Goal: Information Seeking & Learning: Learn about a topic

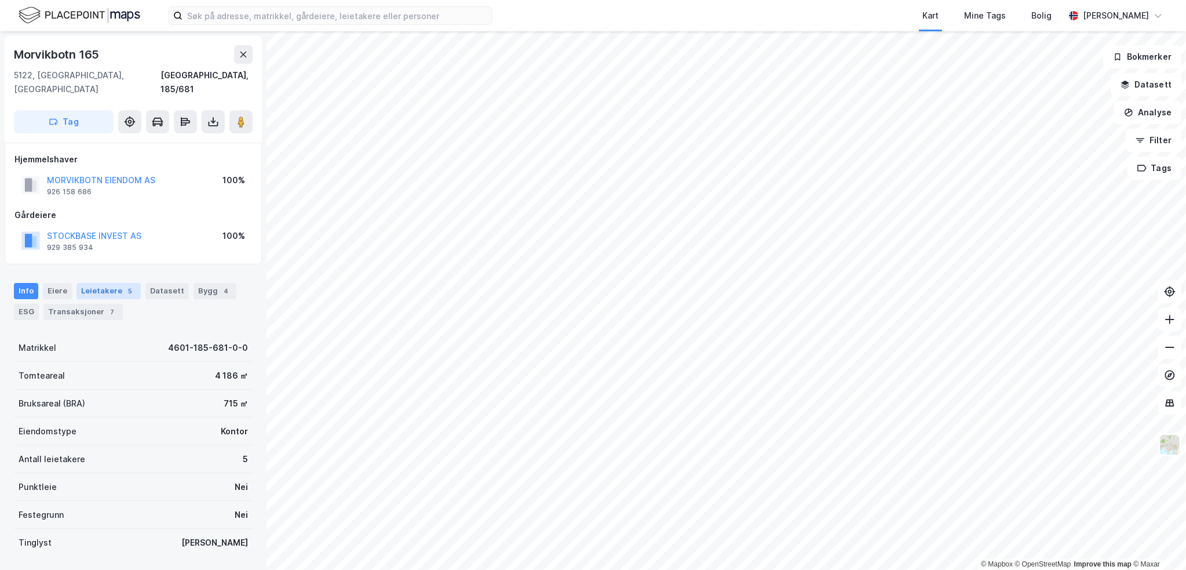
click at [90, 283] on div "Leietakere 5" at bounding box center [108, 291] width 64 height 16
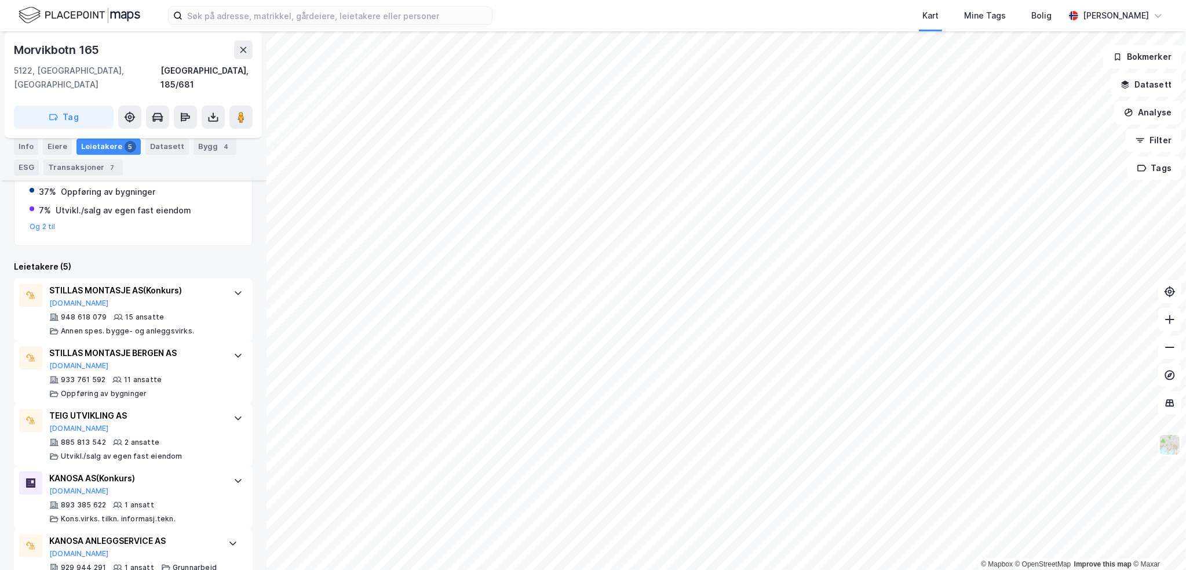
scroll to position [271, 0]
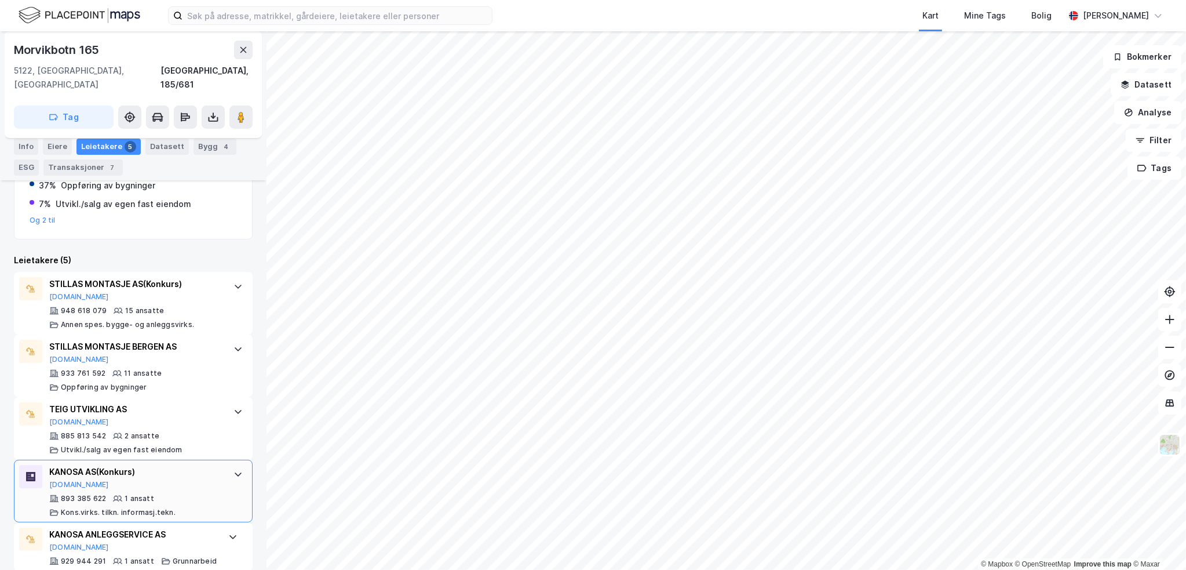
click at [185, 494] on div "893 385 622 1 ansatt Kons.virks. tilkn. informasj.tekn." at bounding box center [135, 505] width 173 height 23
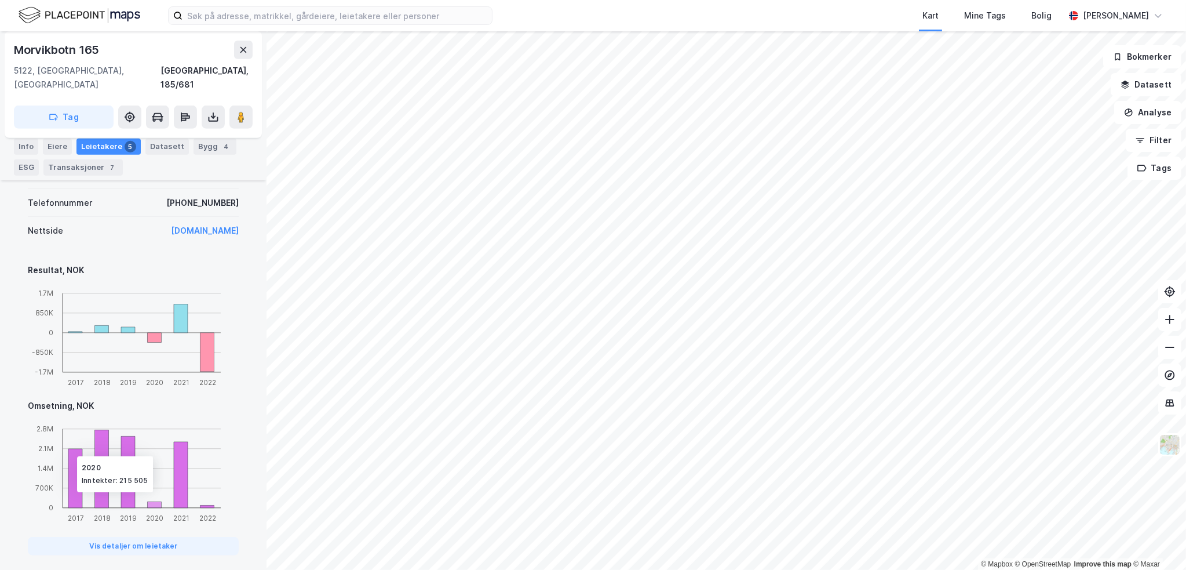
scroll to position [781, 0]
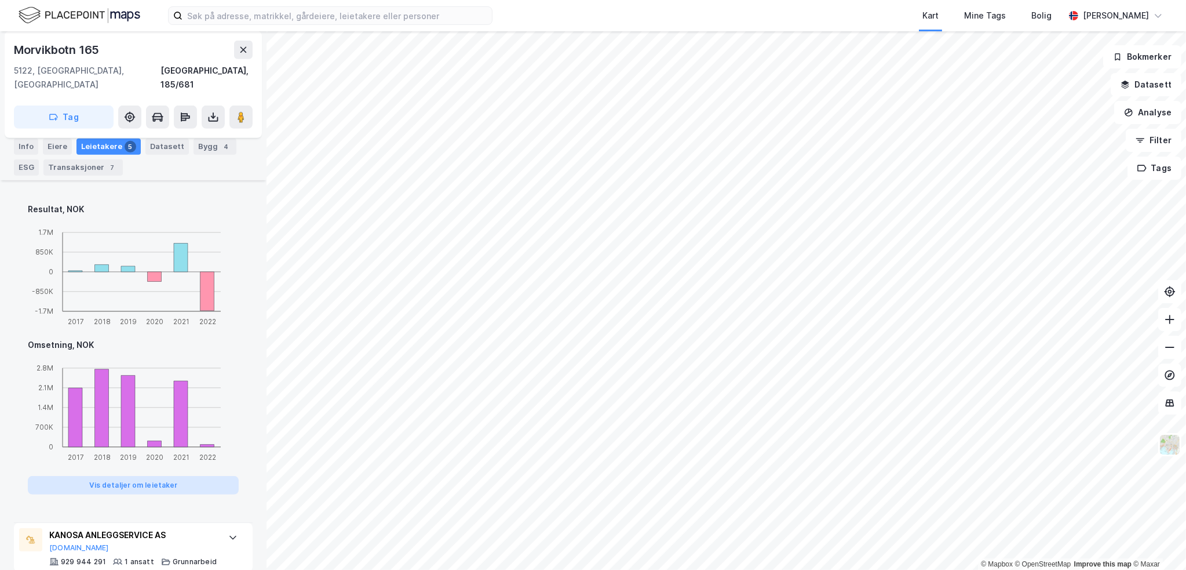
click at [143, 476] on button "Vis detaljer om leietaker" at bounding box center [133, 485] width 211 height 19
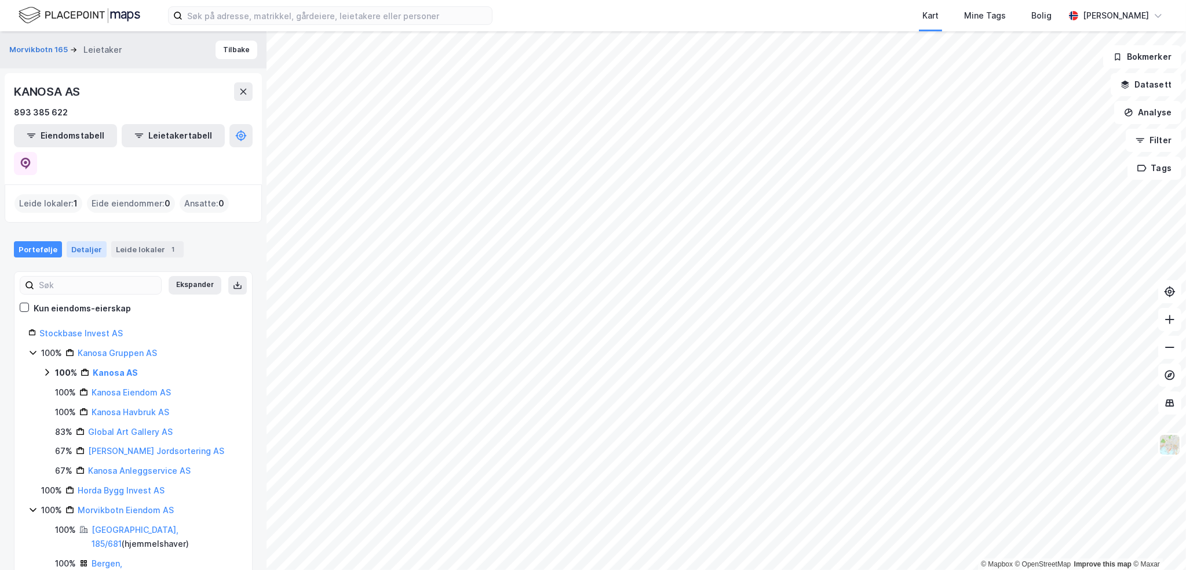
click at [83, 241] on div "Detaljer" at bounding box center [87, 249] width 40 height 16
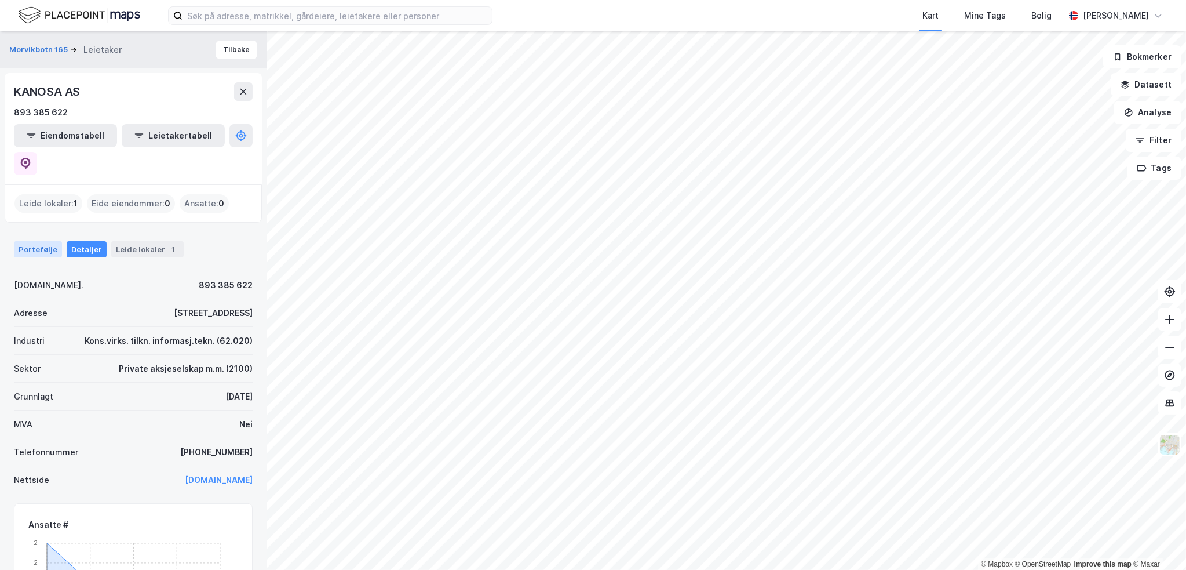
click at [46, 241] on div "Portefølje" at bounding box center [38, 249] width 48 height 16
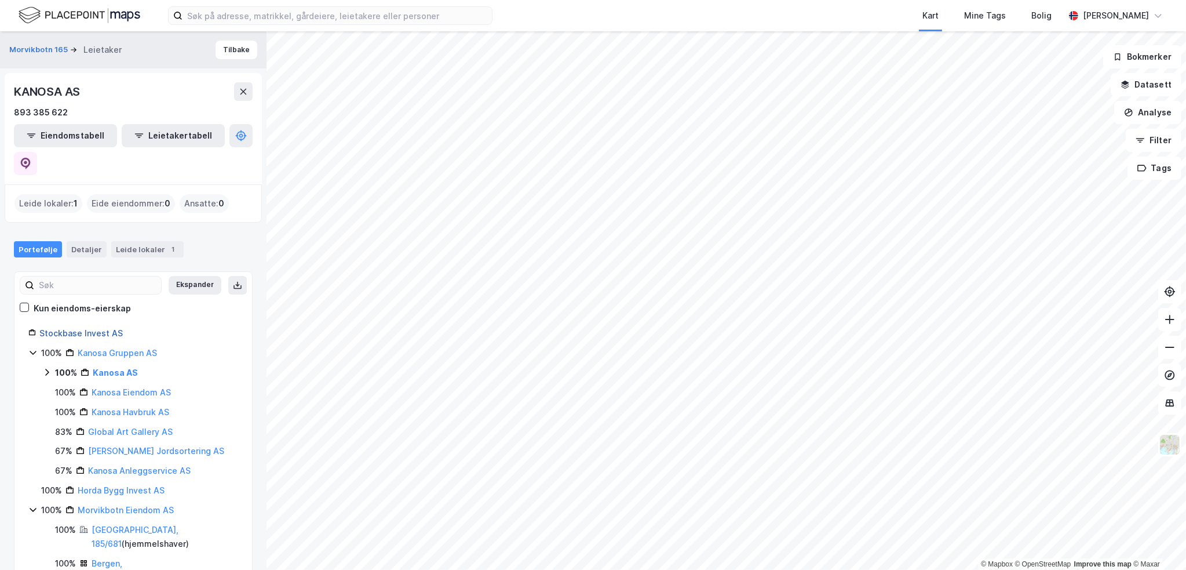
click at [79, 328] on link "Stockbase Invest AS" at bounding box center [80, 333] width 83 height 10
click at [78, 241] on div "Detaljer" at bounding box center [87, 249] width 40 height 16
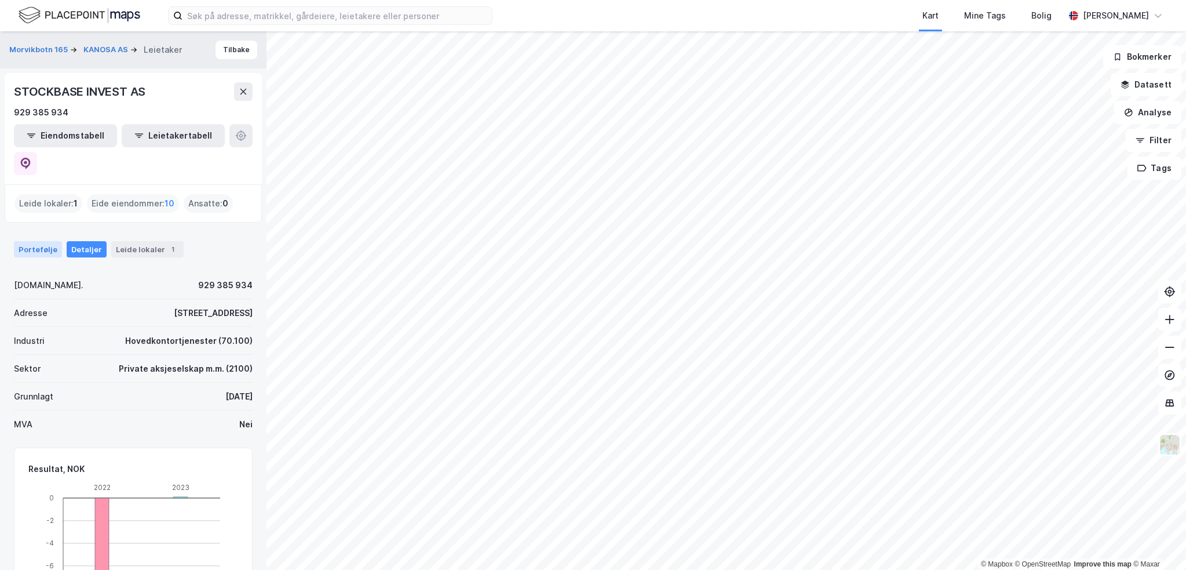
click at [48, 241] on div "Portefølje" at bounding box center [38, 249] width 48 height 16
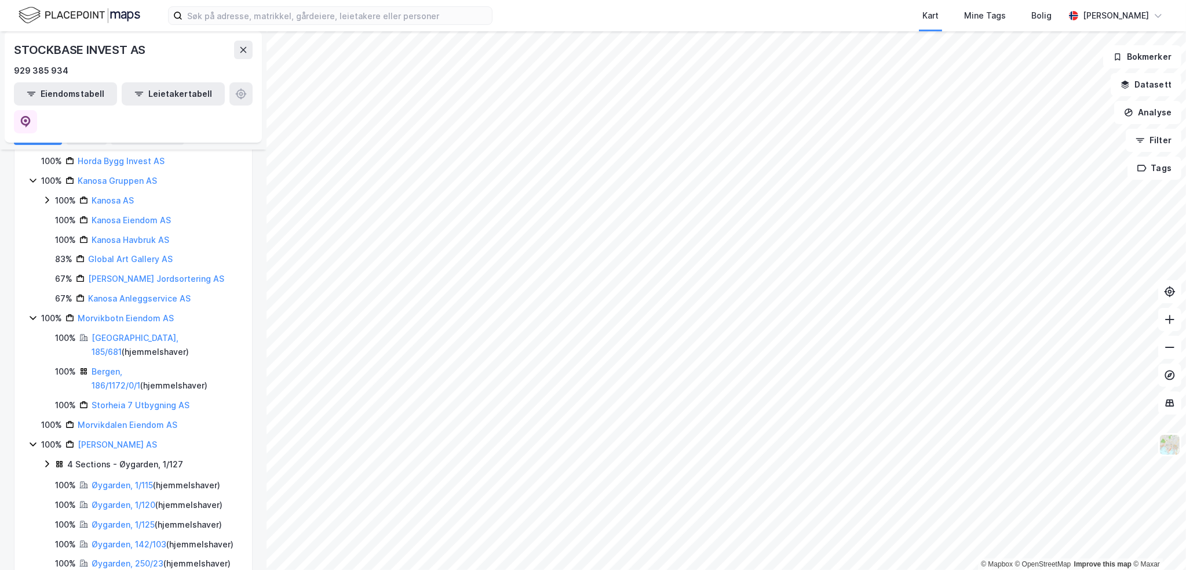
scroll to position [226, 0]
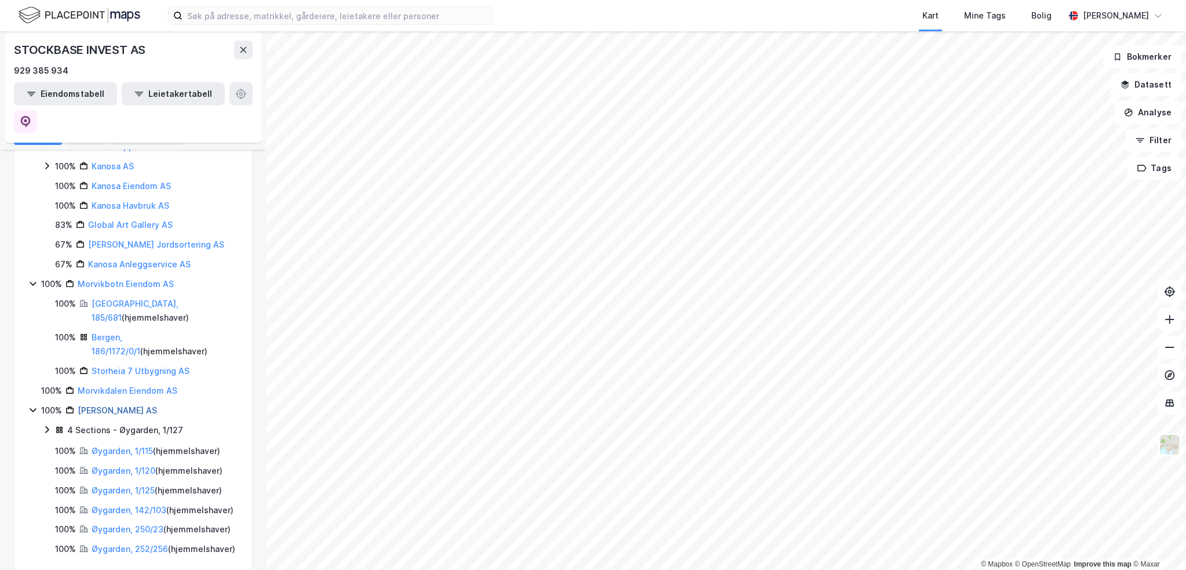
click at [139, 405] on link "[PERSON_NAME] AS" at bounding box center [117, 410] width 79 height 10
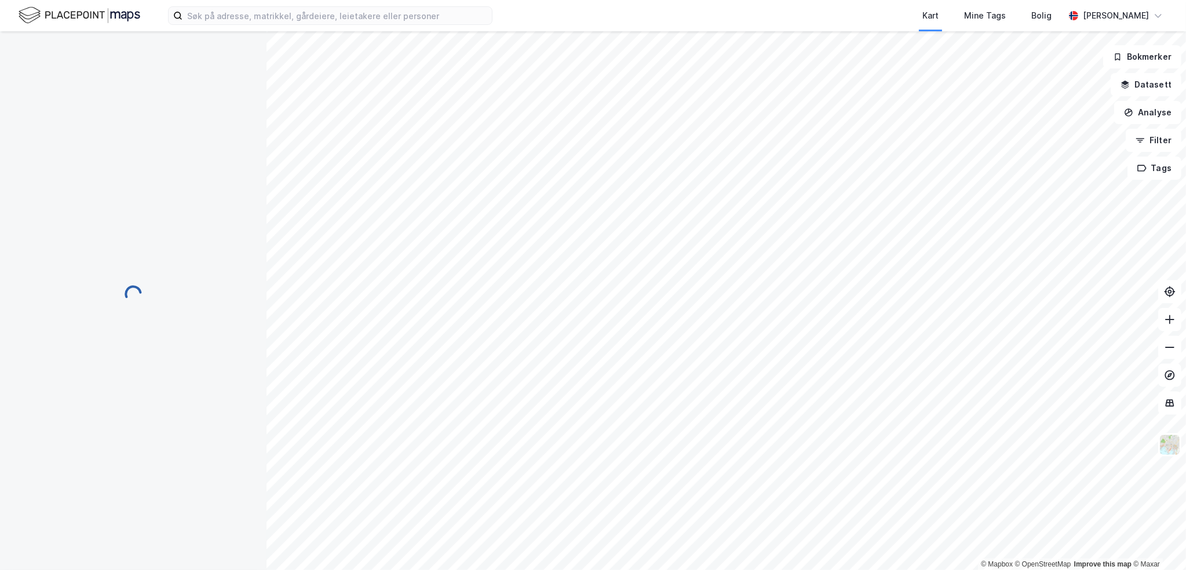
scroll to position [0, 0]
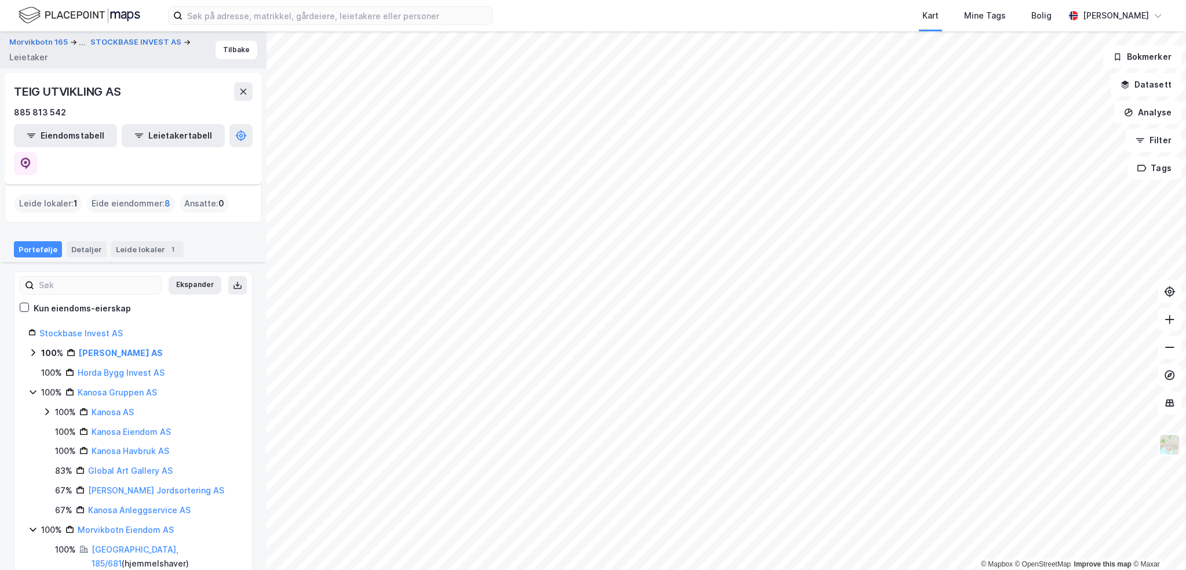
click at [166, 196] on span "8" at bounding box center [168, 203] width 6 height 14
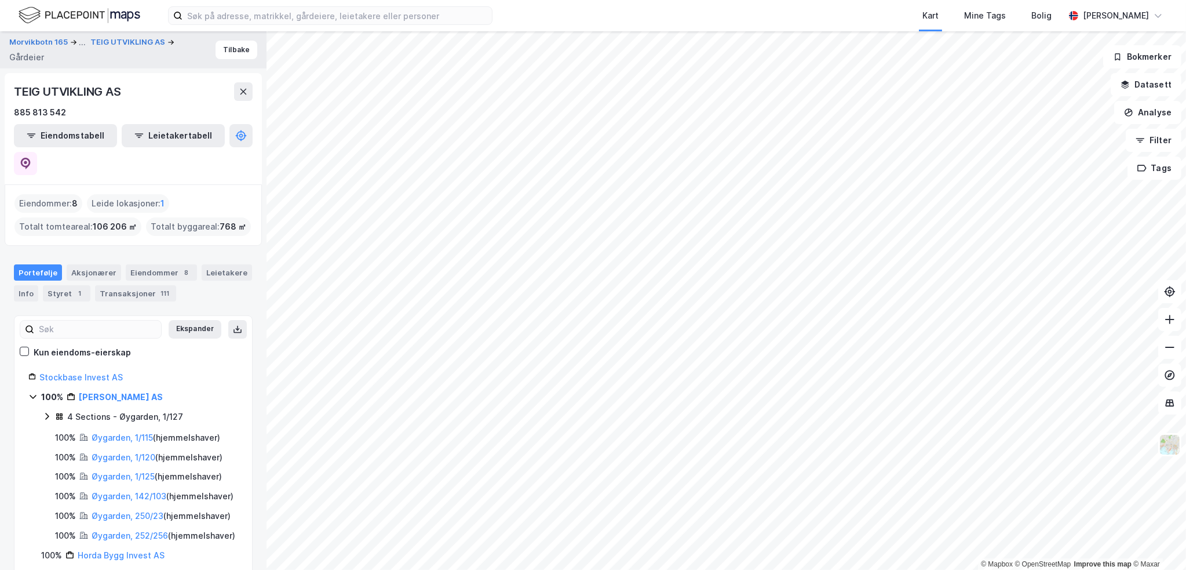
click at [94, 95] on div "TEIG UTVIKLING AS" at bounding box center [69, 91] width 110 height 19
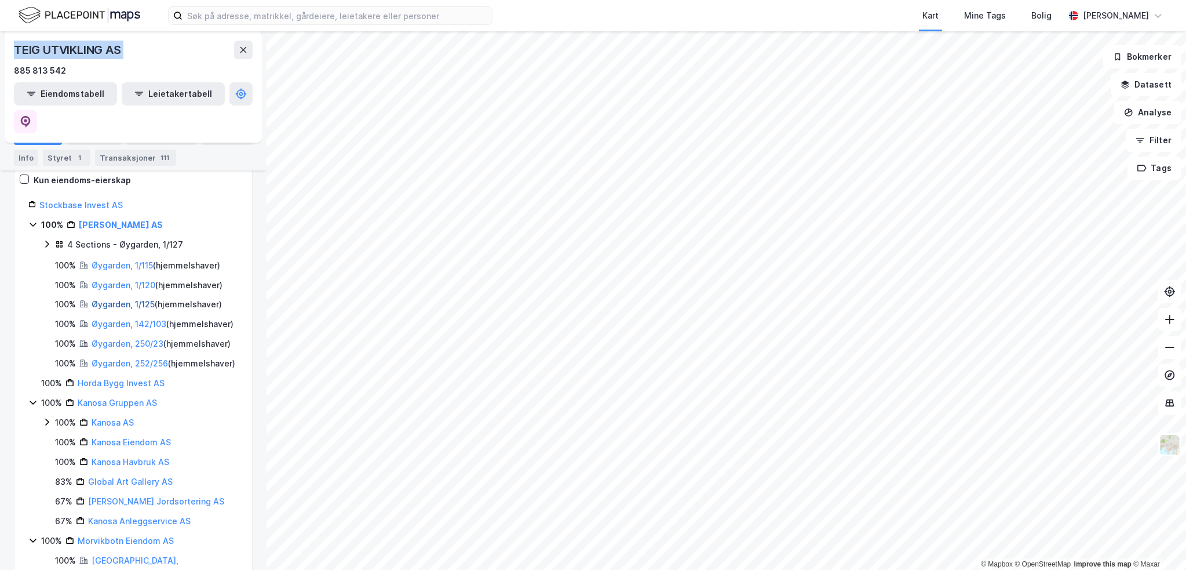
scroll to position [174, 0]
click at [74, 156] on div "1" at bounding box center [80, 158] width 12 height 12
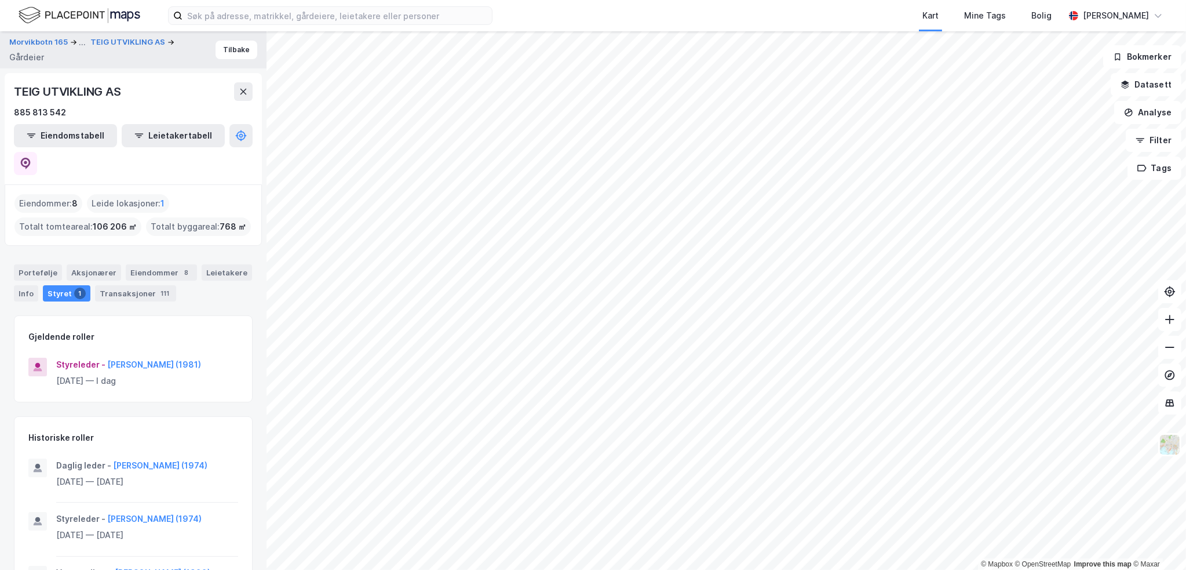
click at [165, 353] on div "Styreleder - [PERSON_NAME] (1981) [DATE] — I dag" at bounding box center [133, 377] width 238 height 49
click at [0, 0] on button "[PERSON_NAME] (1981)" at bounding box center [0, 0] width 0 height 0
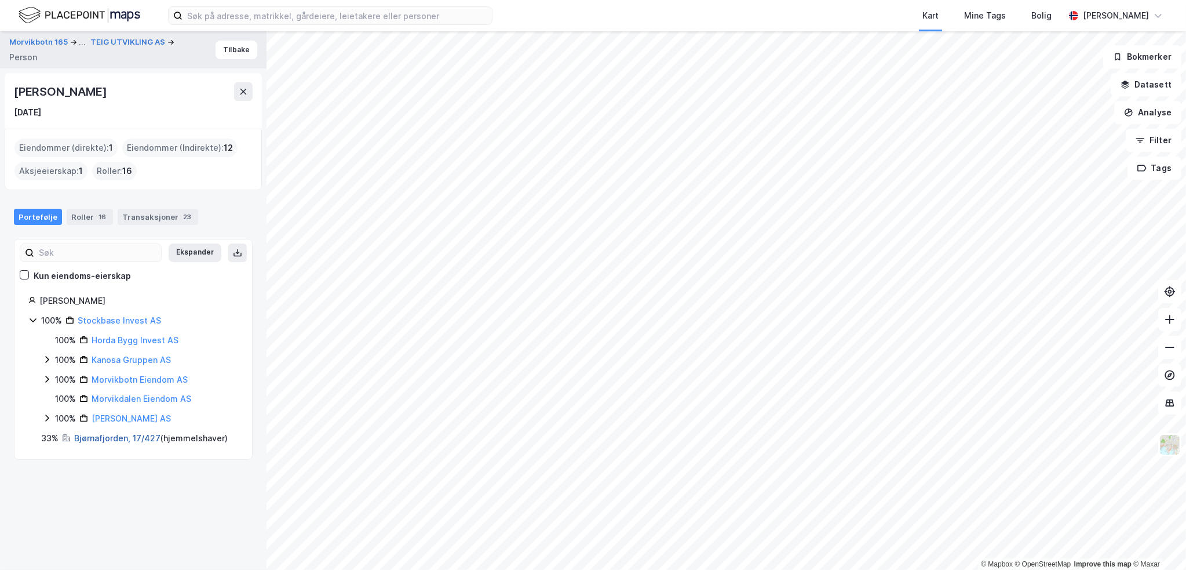
click at [114, 436] on link "Bjørnafjorden, 17/427" at bounding box center [117, 438] width 86 height 10
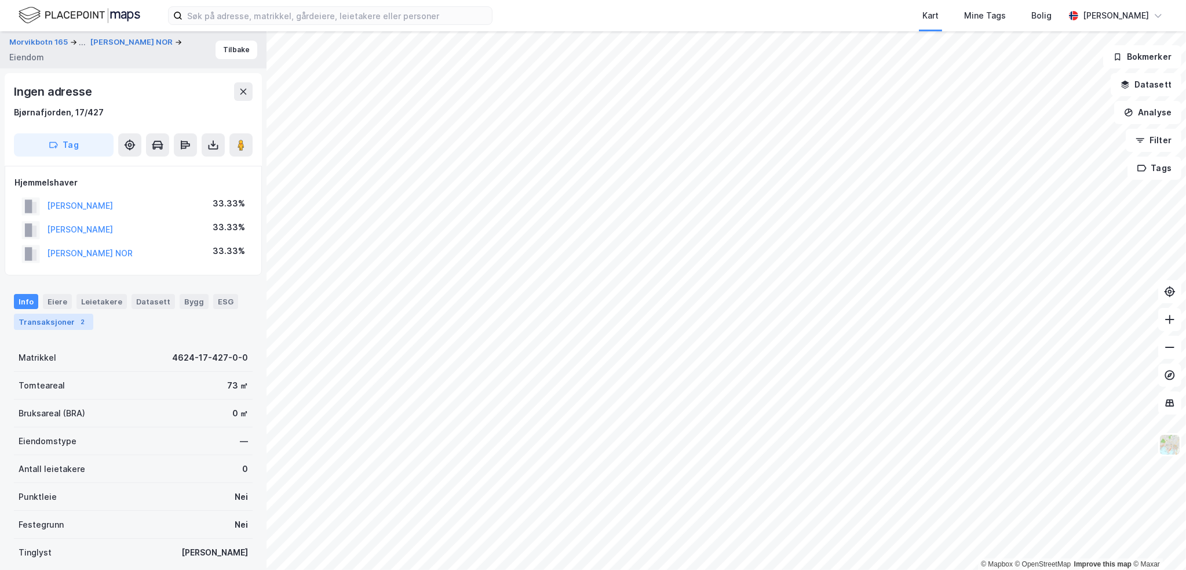
click at [60, 319] on div "Transaksjoner 2" at bounding box center [53, 321] width 79 height 16
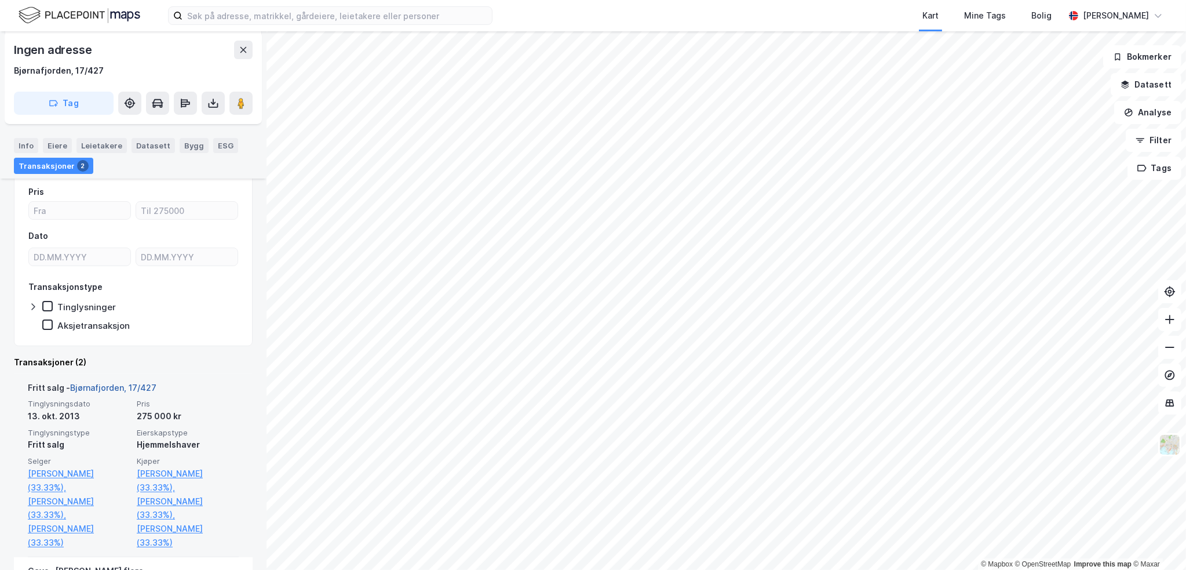
scroll to position [174, 0]
click at [184, 527] on link "[PERSON_NAME] (33.33%)" at bounding box center [188, 535] width 102 height 28
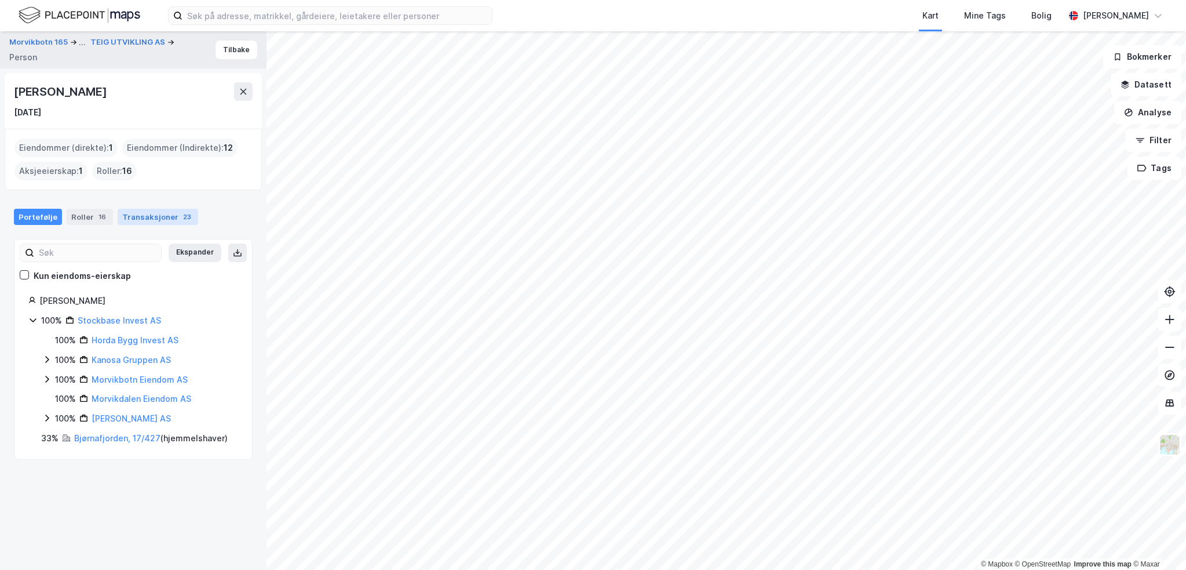
click at [155, 220] on div "Transaksjoner 23" at bounding box center [158, 217] width 81 height 16
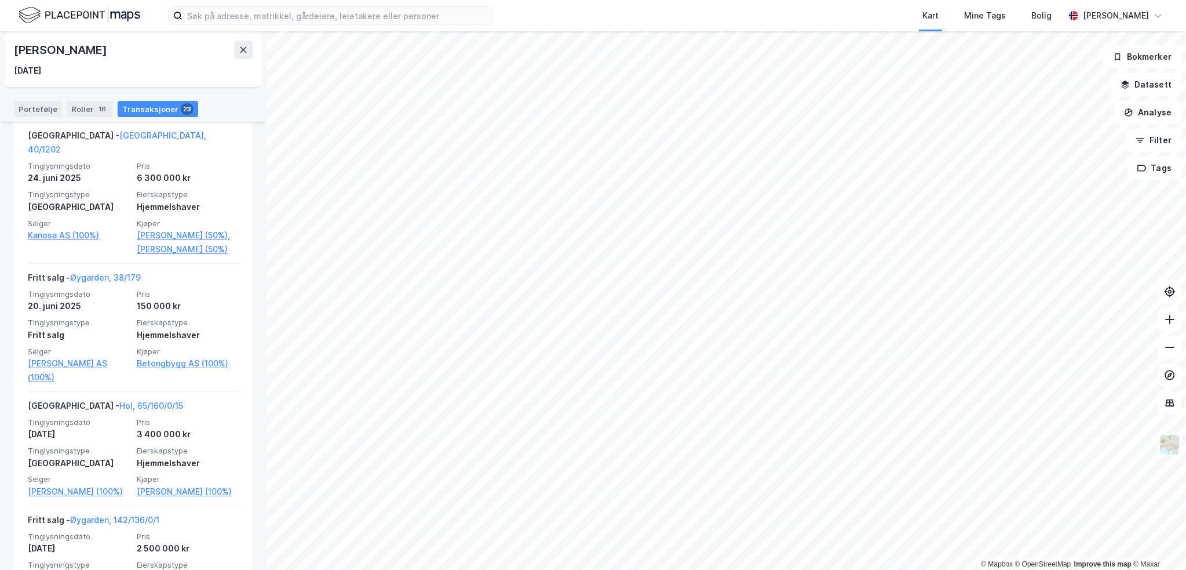
scroll to position [290, 0]
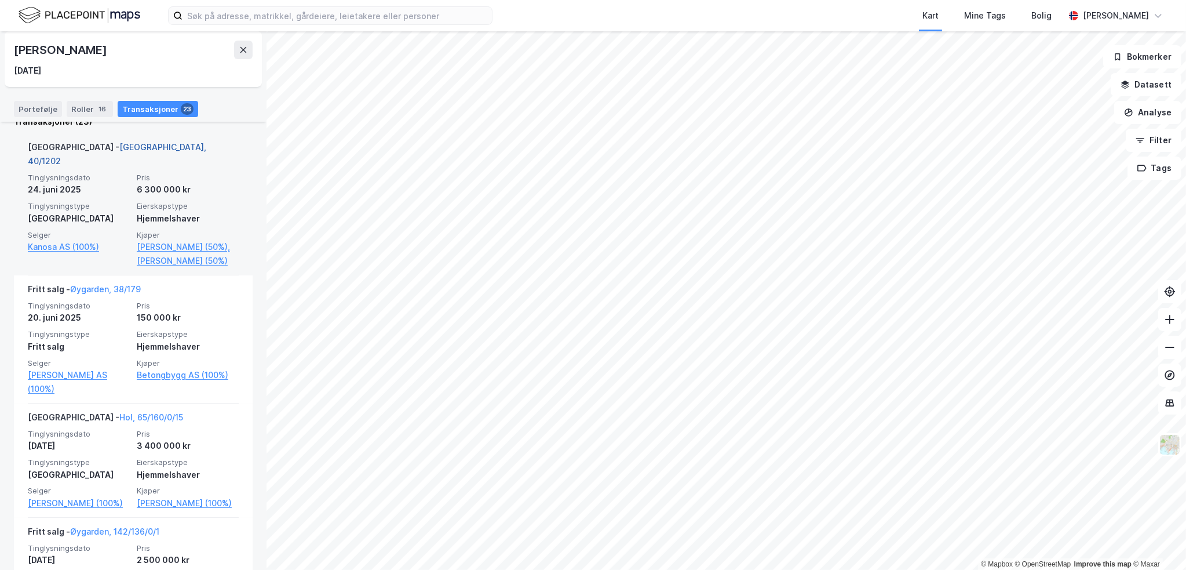
click at [136, 145] on link "[GEOGRAPHIC_DATA], 40/1202" at bounding box center [117, 154] width 178 height 24
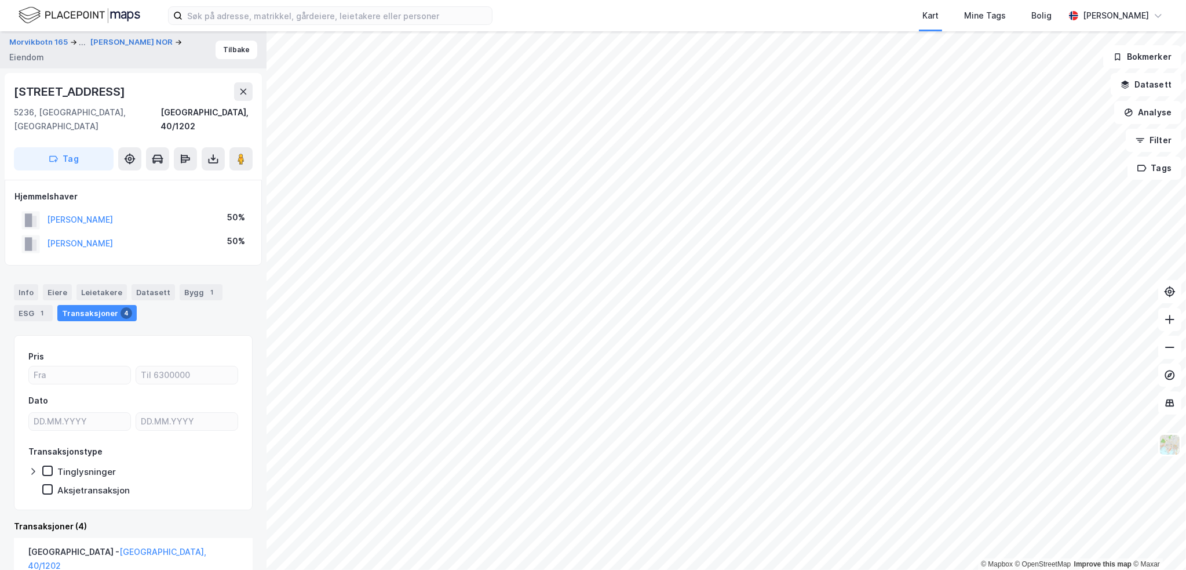
click at [95, 92] on div "[STREET_ADDRESS]" at bounding box center [71, 91] width 114 height 19
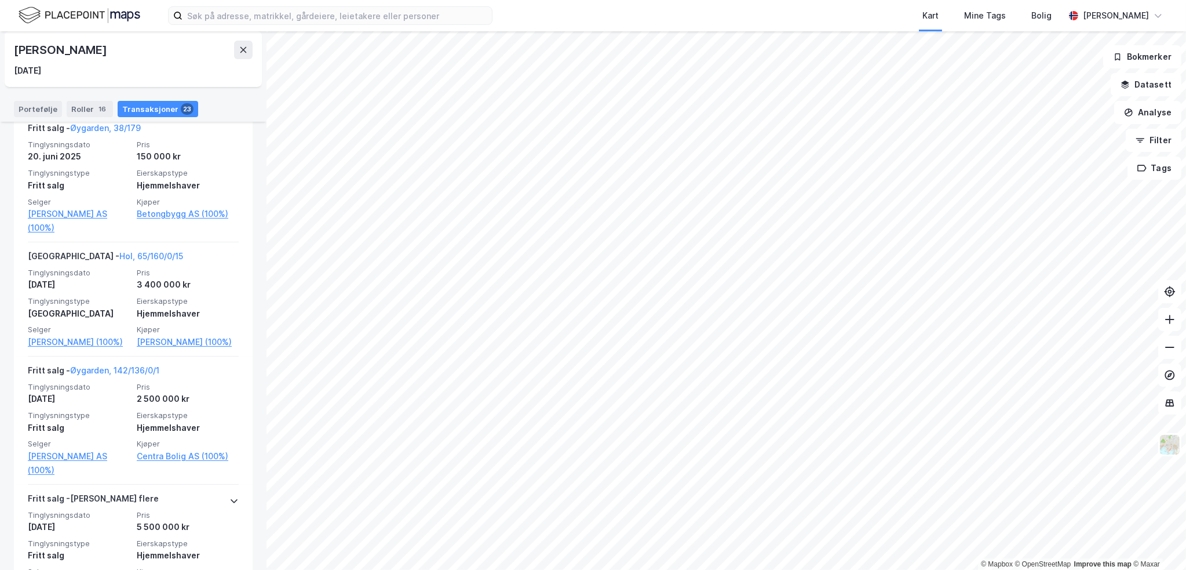
scroll to position [464, 0]
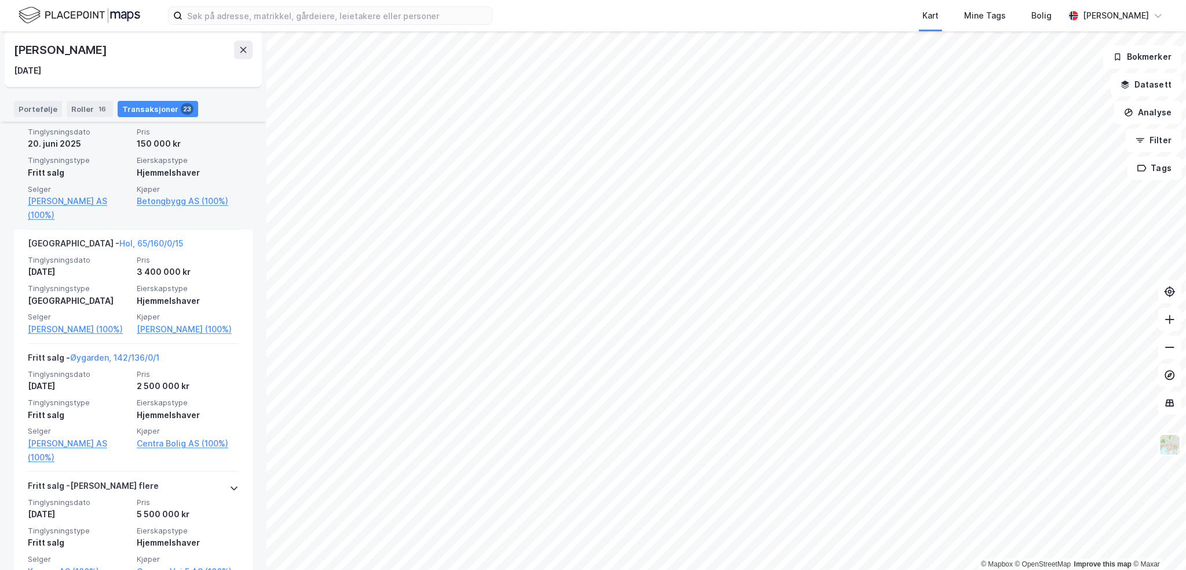
click at [130, 120] on link "Øygarden, 38/179" at bounding box center [105, 115] width 71 height 10
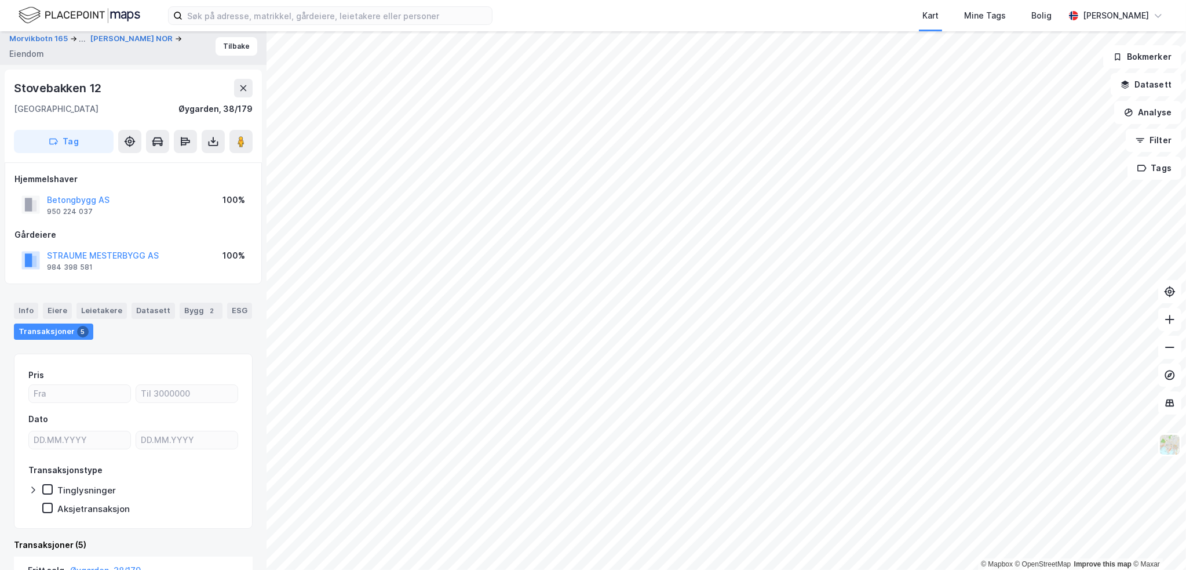
scroll to position [3, 0]
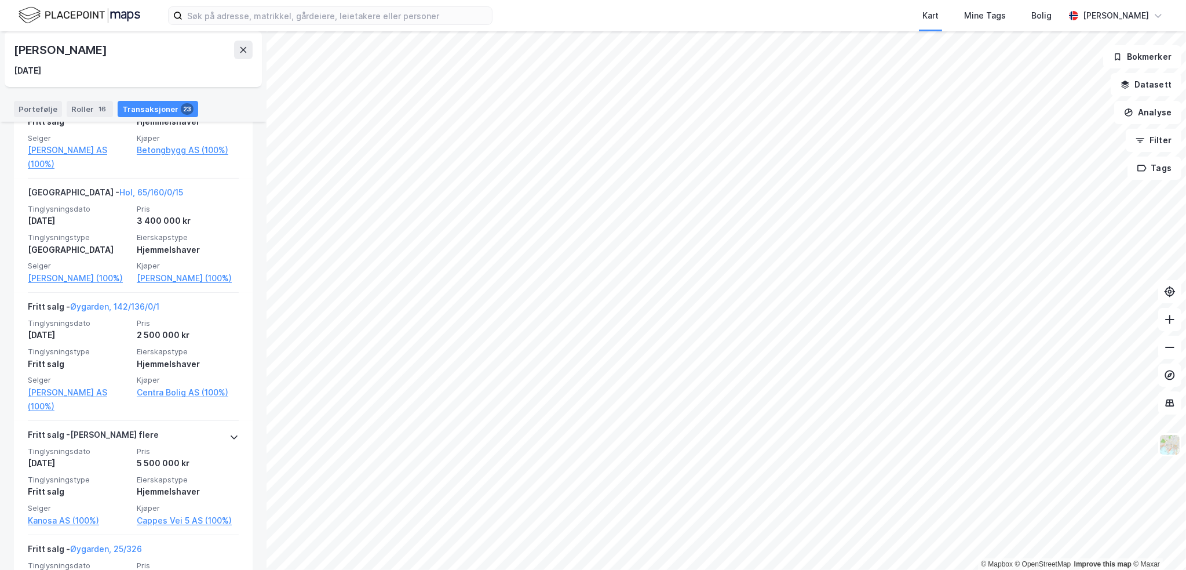
scroll to position [521, 0]
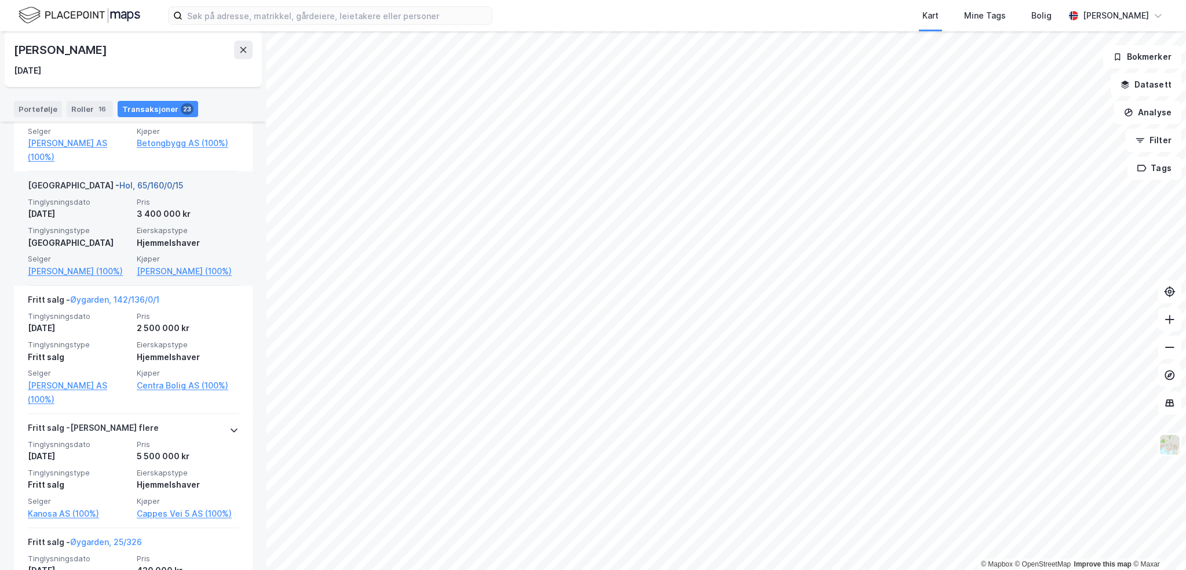
click at [126, 183] on link "Hol, 65/160/0/15" at bounding box center [151, 185] width 64 height 10
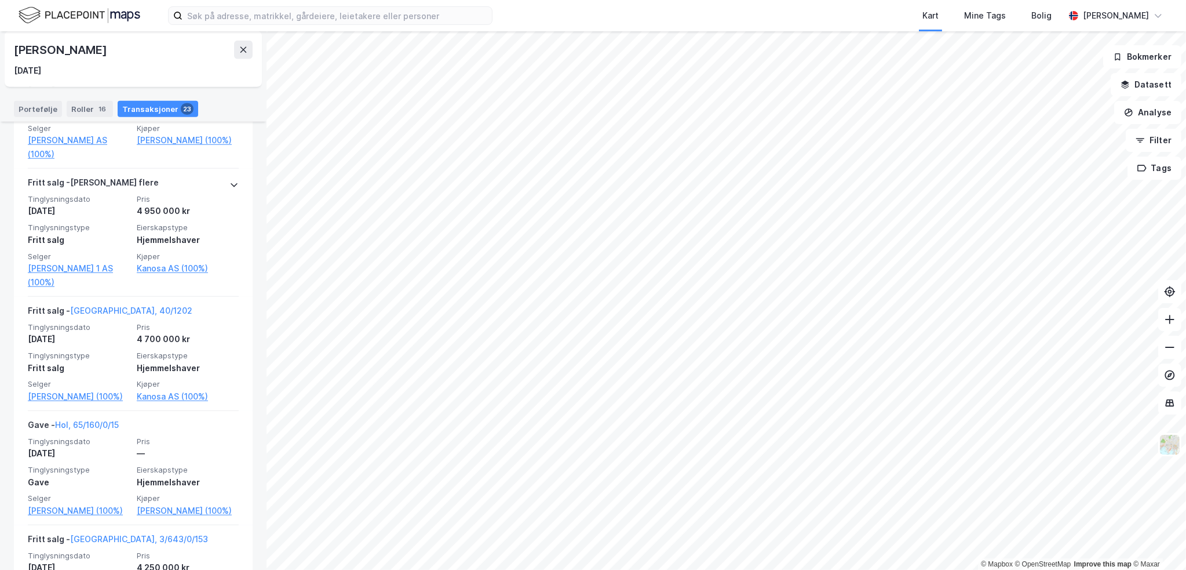
scroll to position [1854, 0]
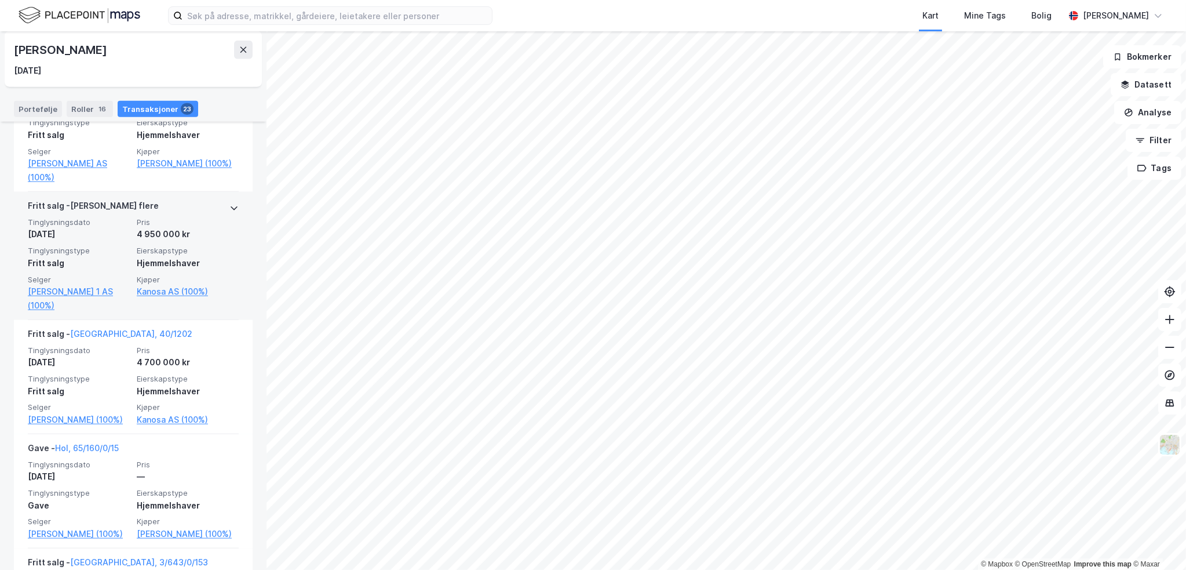
click at [162, 217] on span "Pris" at bounding box center [188, 222] width 102 height 10
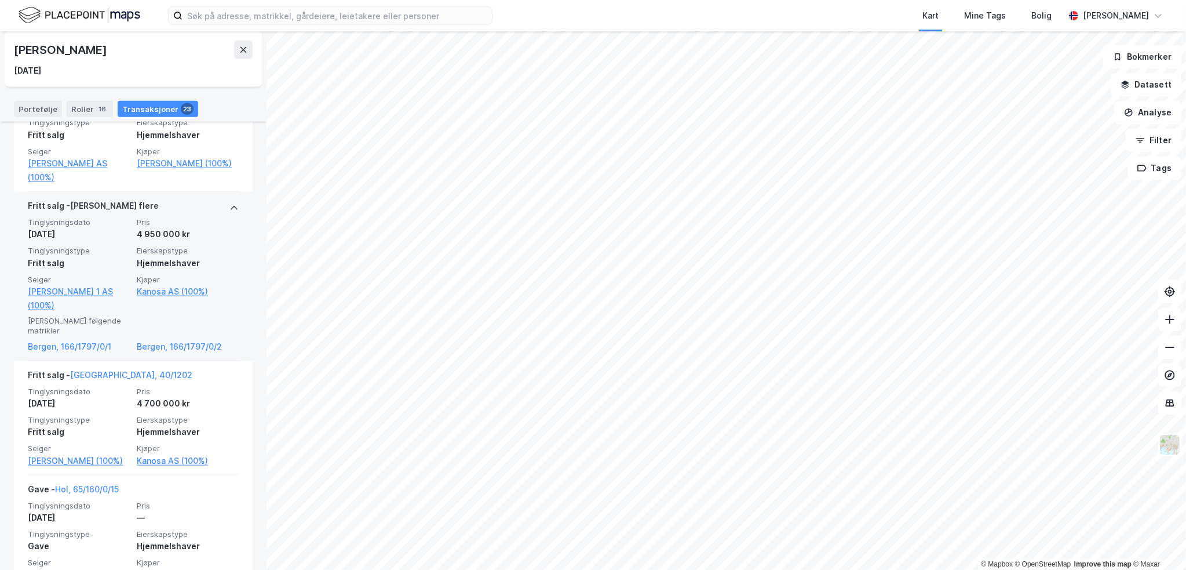
click at [97, 313] on div "[PERSON_NAME] følgende matrikler" at bounding box center [79, 325] width 102 height 27
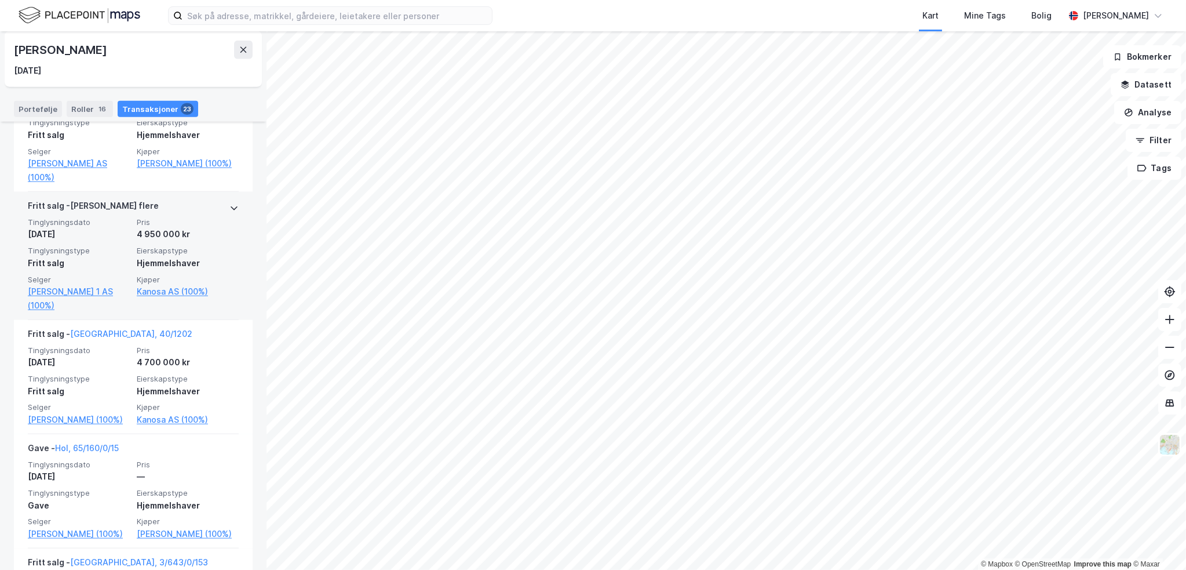
click at [155, 227] on div "4 950 000 kr" at bounding box center [188, 234] width 102 height 14
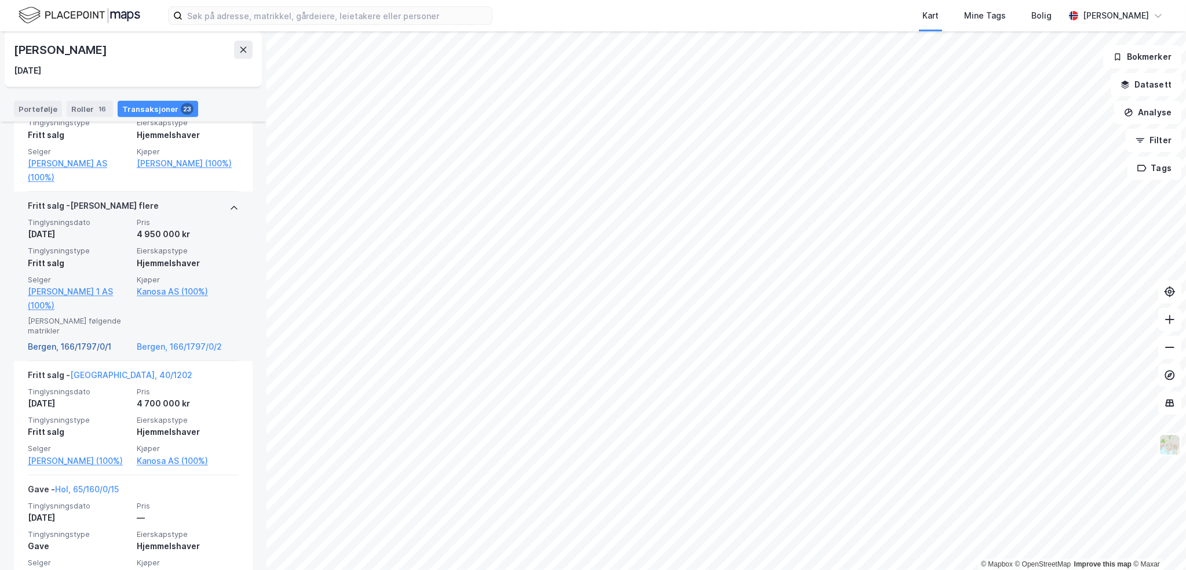
click at [76, 340] on link "Bergen, 166/1797/0/1" at bounding box center [79, 347] width 102 height 14
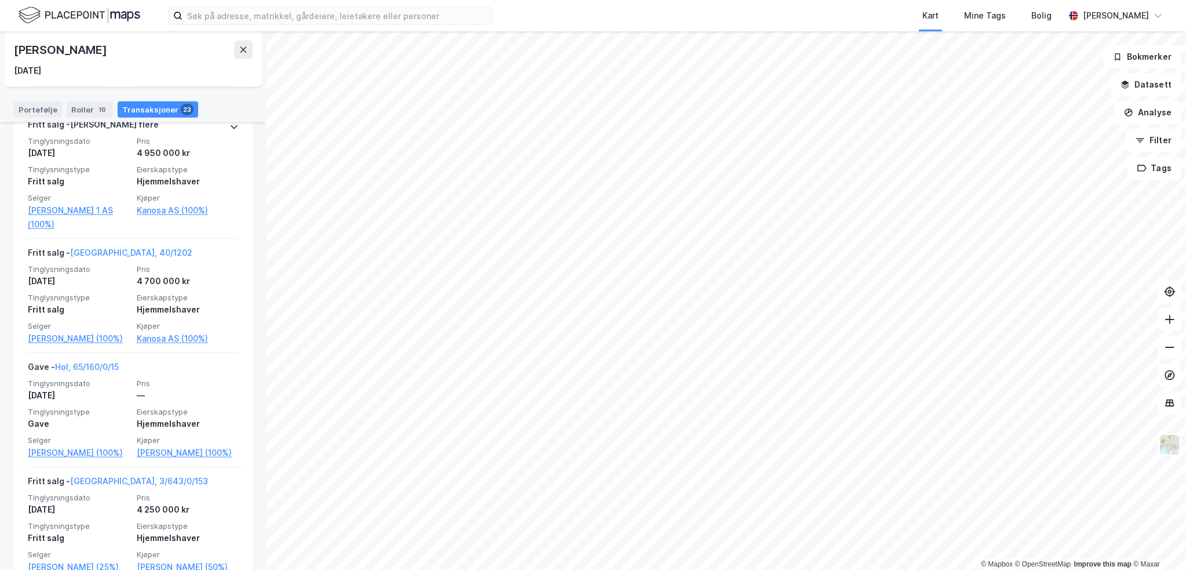
scroll to position [1970, 0]
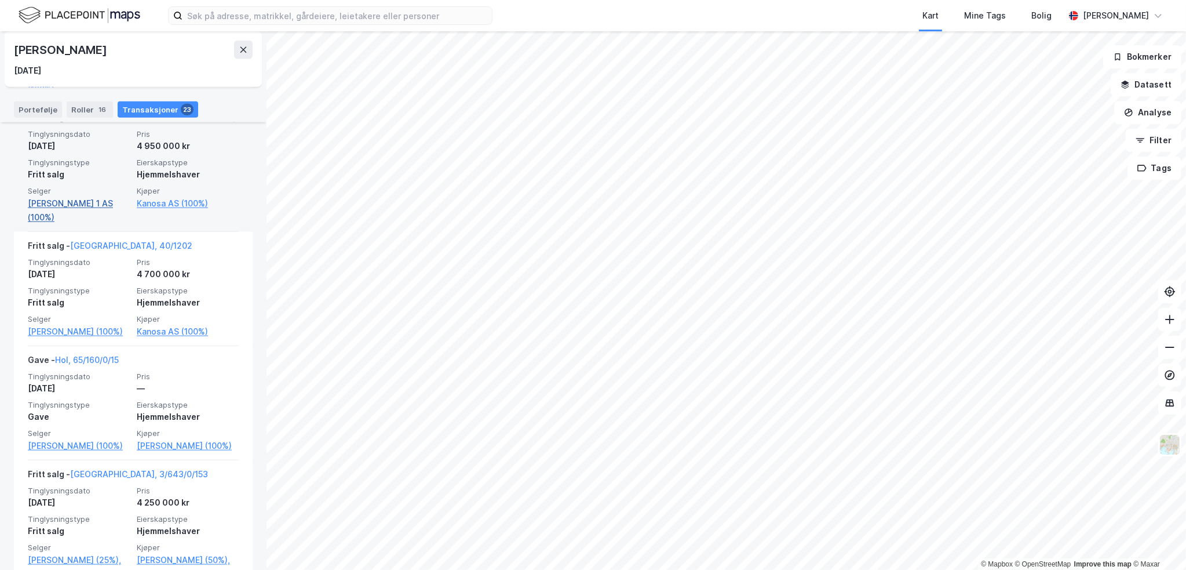
click at [90, 196] on link "[PERSON_NAME] 1 AS (100%)" at bounding box center [79, 210] width 102 height 28
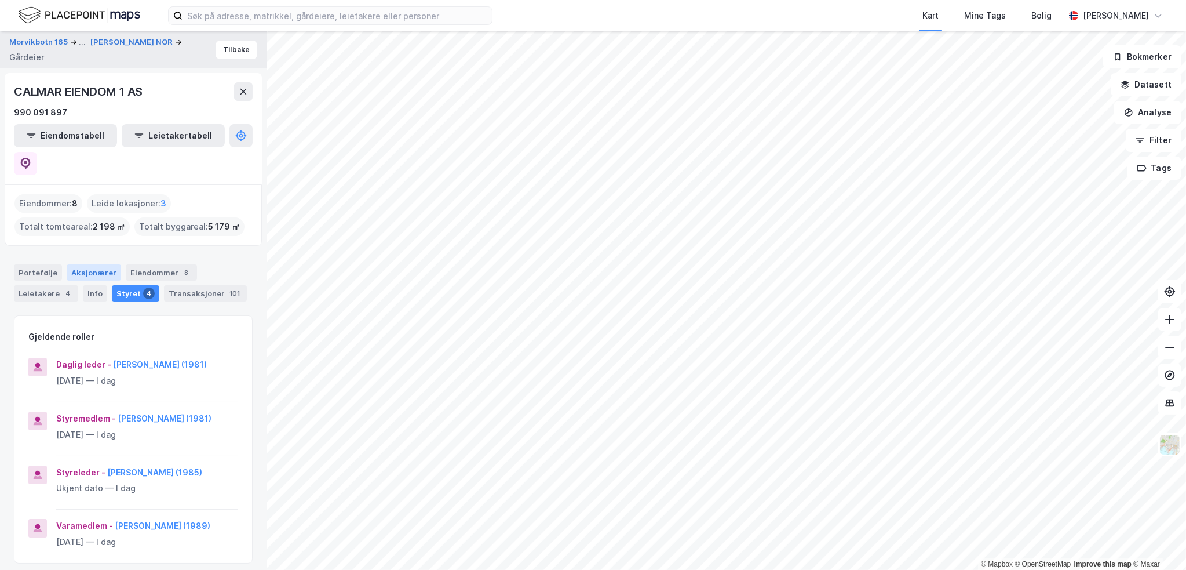
click at [90, 264] on div "Aksjonærer" at bounding box center [94, 272] width 54 height 16
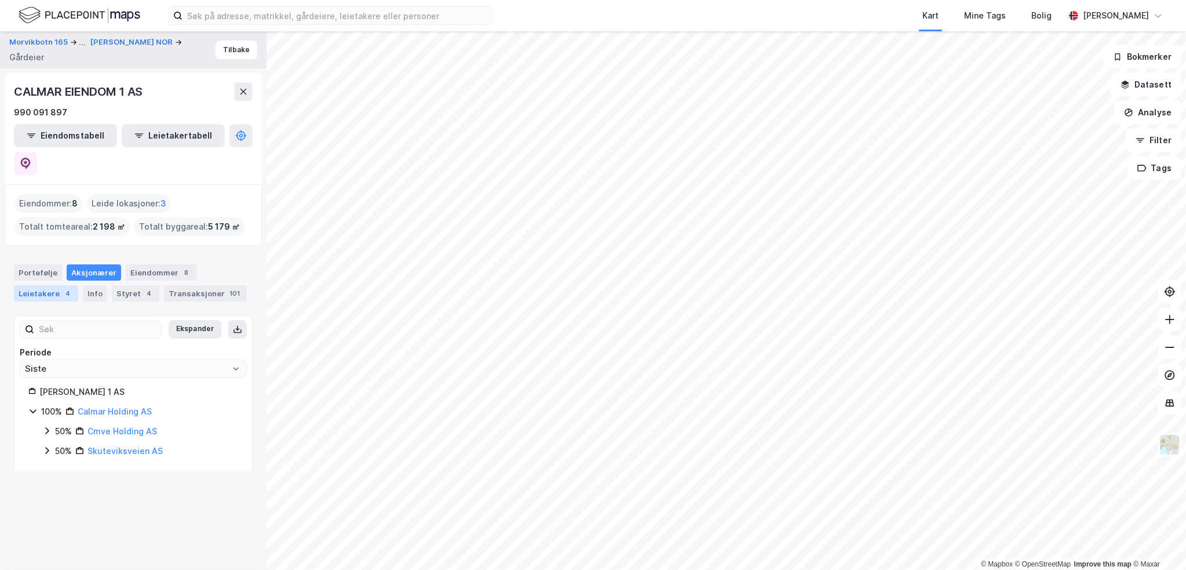
click at [52, 285] on div "Leietakere 4" at bounding box center [46, 293] width 64 height 16
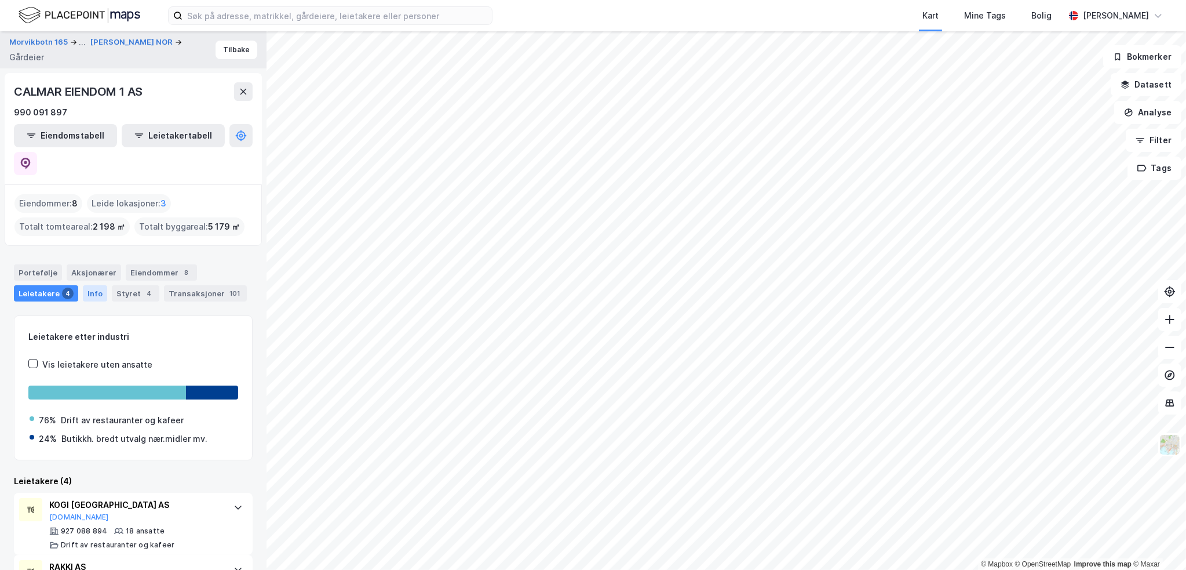
click at [93, 285] on div "Info" at bounding box center [95, 293] width 24 height 16
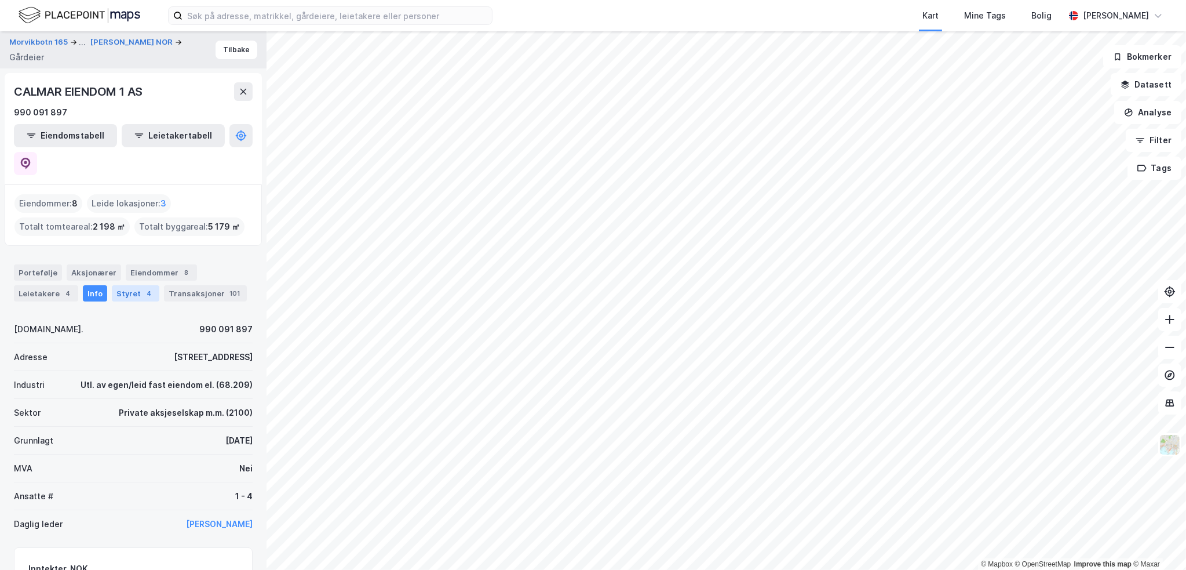
click at [132, 285] on div "Styret 4" at bounding box center [136, 293] width 48 height 16
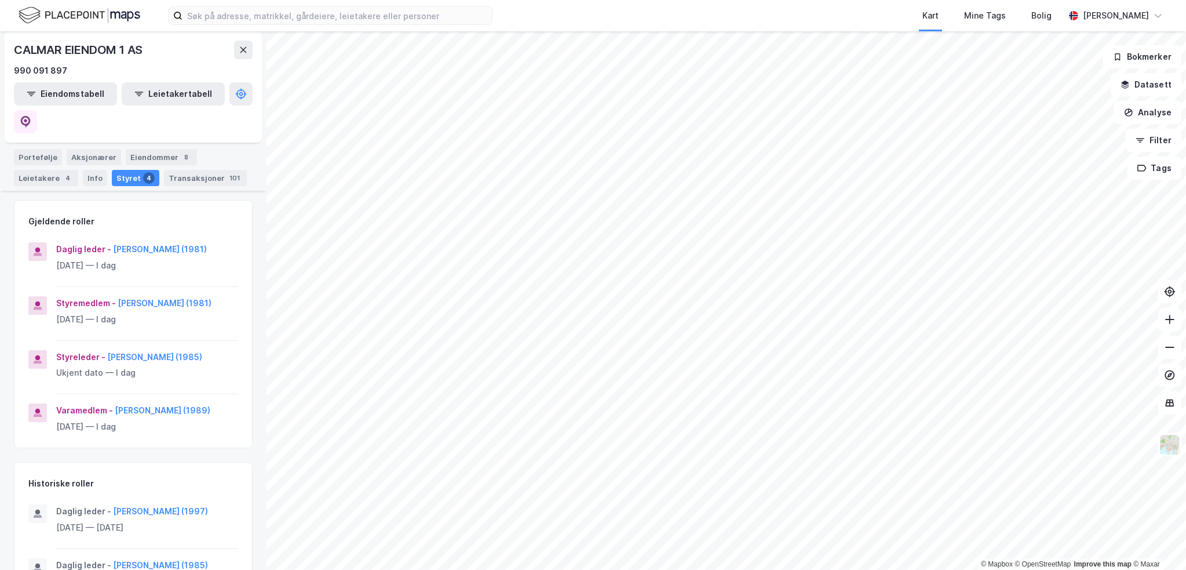
scroll to position [116, 0]
drag, startPoint x: 201, startPoint y: 218, endPoint x: 111, endPoint y: 216, distance: 89.8
click at [111, 242] on div "Daglig leder - [PERSON_NAME] (1981)" at bounding box center [147, 249] width 182 height 14
click at [246, 220] on div "Morvikbotn 165 ... [PERSON_NAME] NOR Gårdeier Tilbake CALMAR EIENDOM 1 AS 990 0…" at bounding box center [133, 300] width 267 height 538
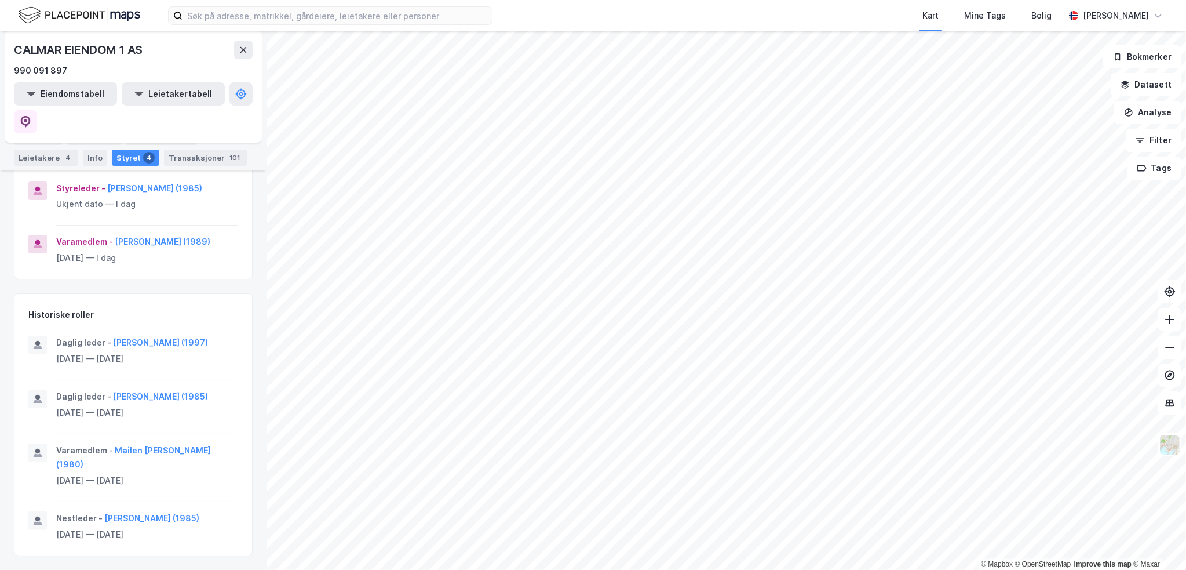
scroll to position [309, 0]
click at [0, 0] on button "[PERSON_NAME] (1997)" at bounding box center [0, 0] width 0 height 0
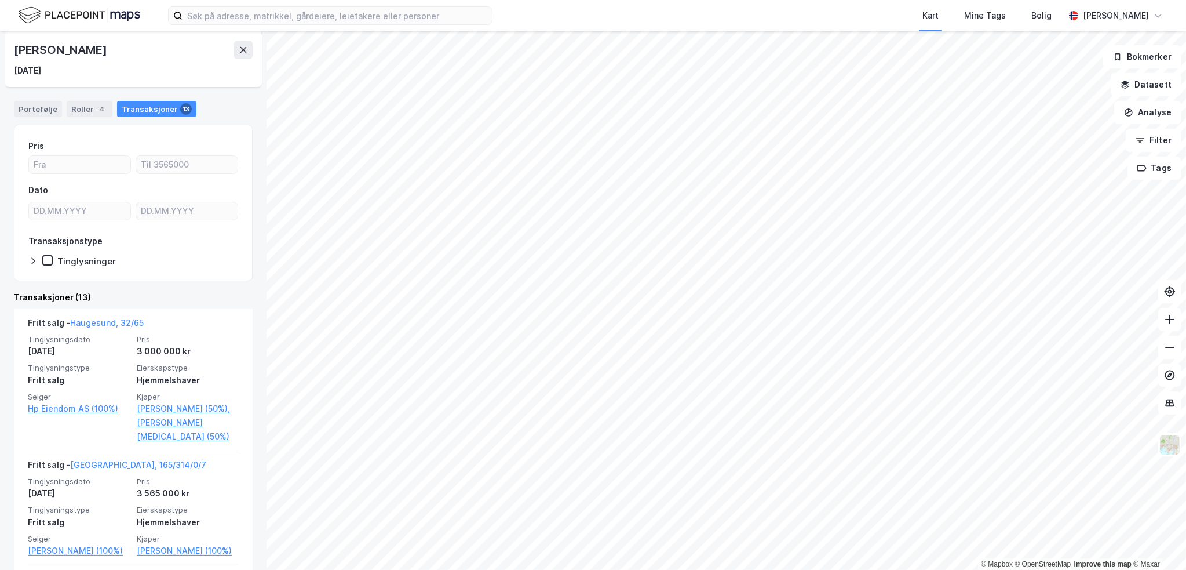
scroll to position [116, 0]
click at [246, 268] on div "Morvikbotn 165 ... CALMAR EIENDOM 1 AS Person Tilbake [PERSON_NAME] [DATE] Eien…" at bounding box center [133, 300] width 267 height 538
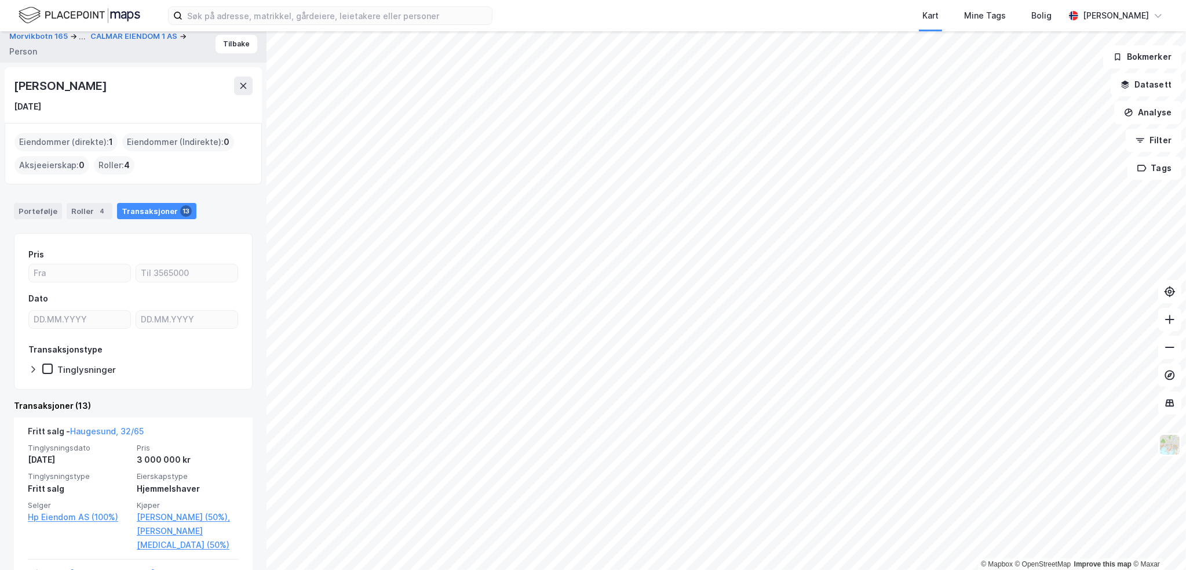
scroll to position [0, 0]
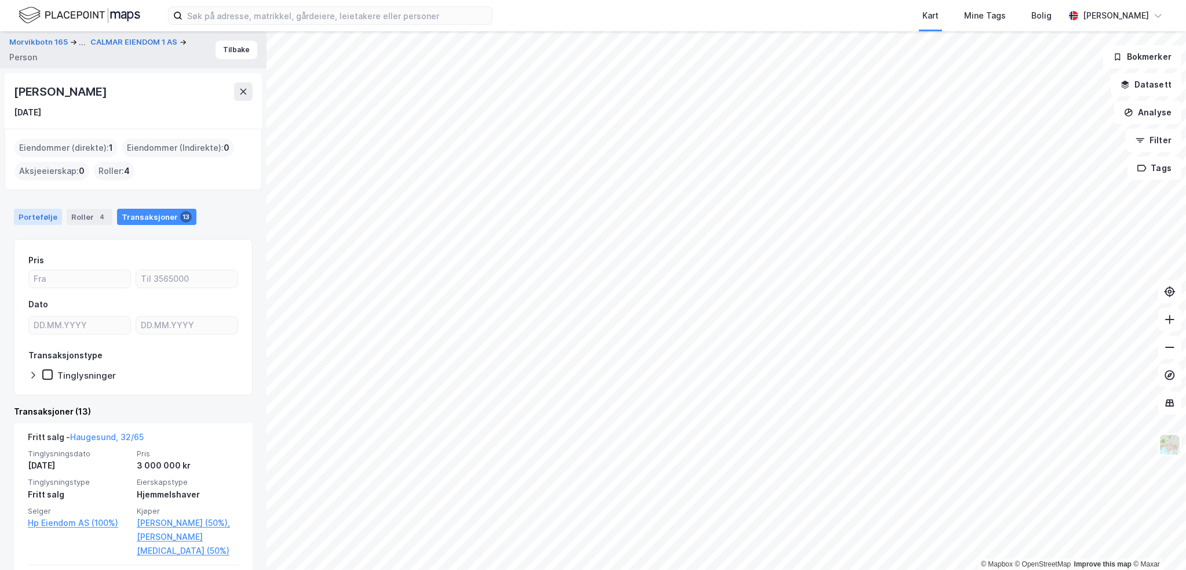
click at [52, 222] on div "Portefølje" at bounding box center [38, 217] width 48 height 16
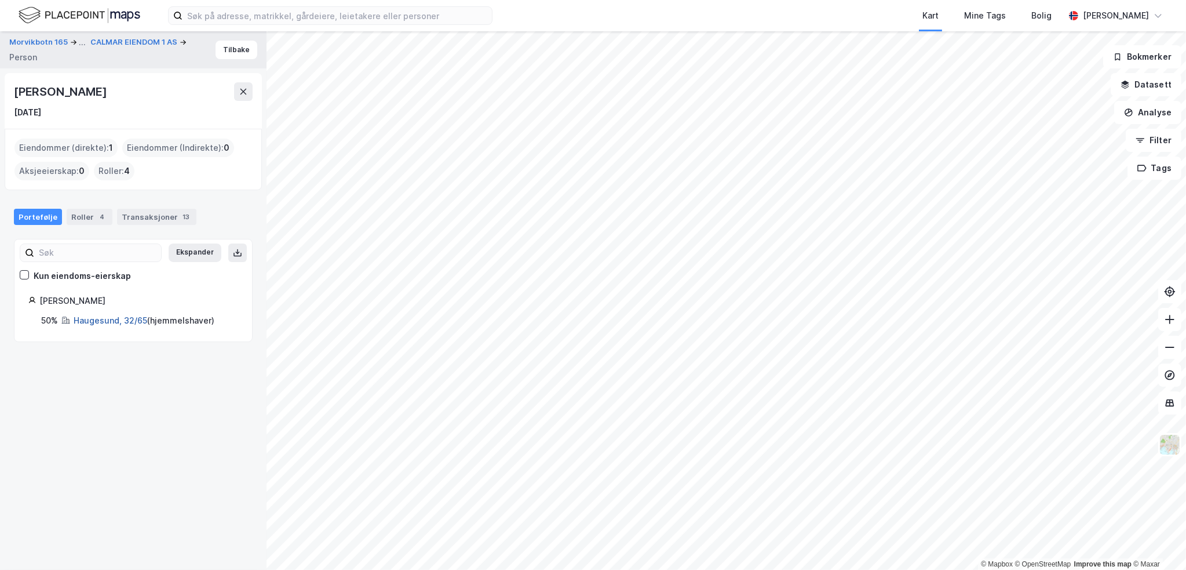
click at [116, 316] on link "Haugesund, 32/65" at bounding box center [111, 320] width 74 height 10
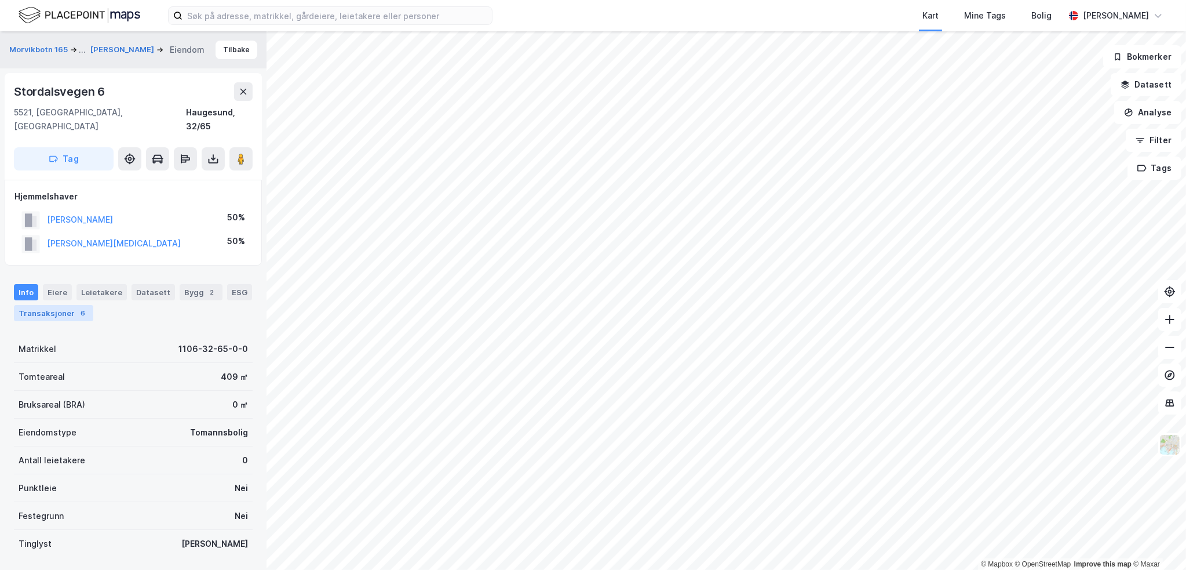
click at [49, 305] on div "Transaksjoner 6" at bounding box center [53, 313] width 79 height 16
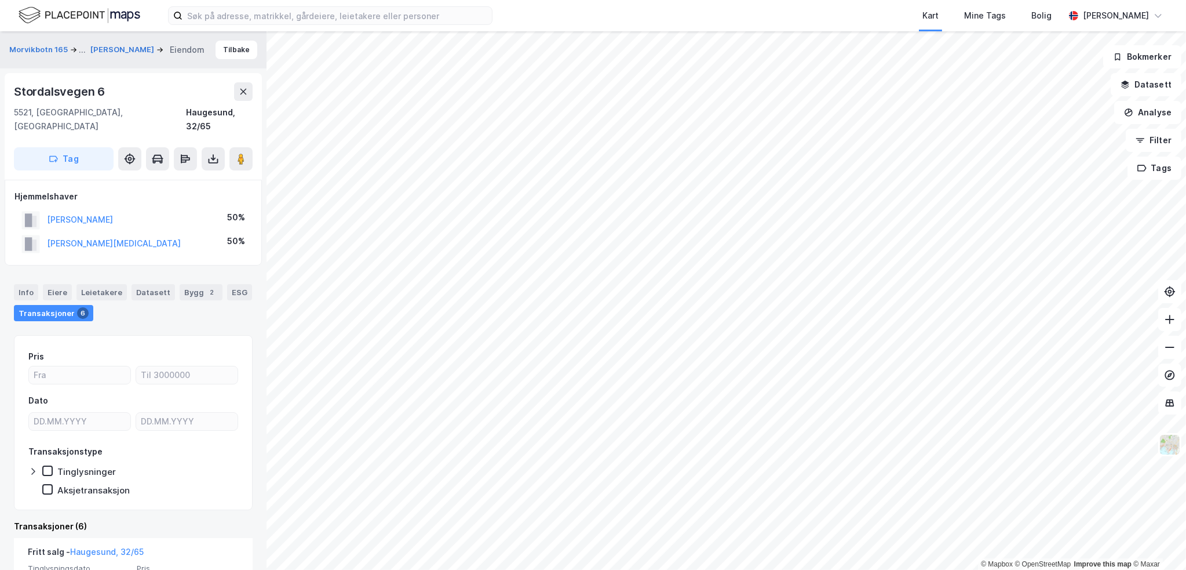
click at [79, 86] on div "Stordalsvegen 6" at bounding box center [60, 91] width 93 height 19
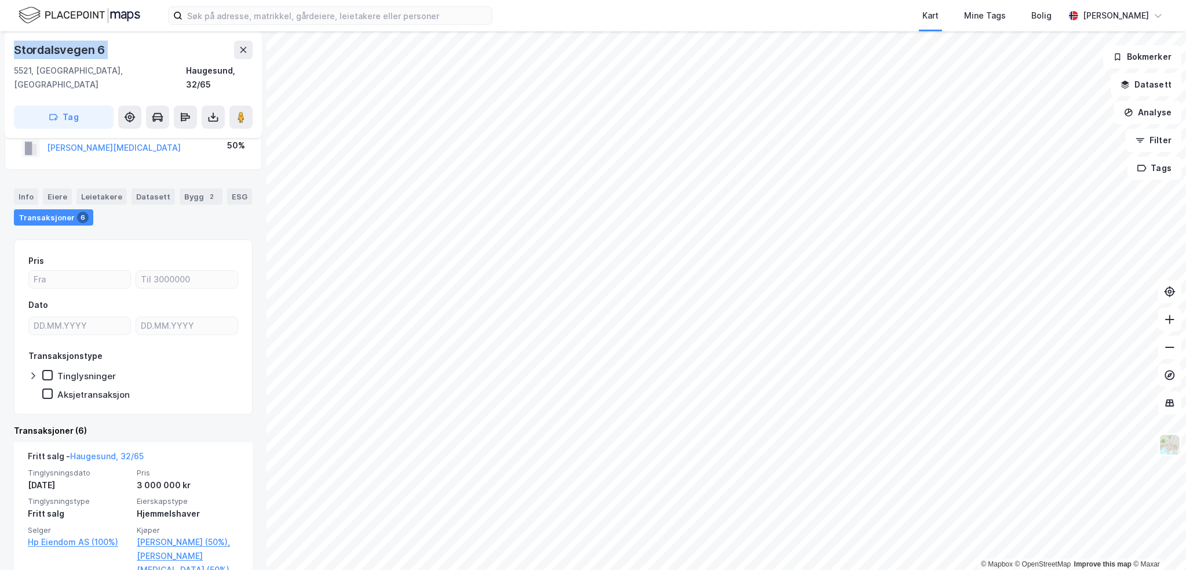
scroll to position [116, 0]
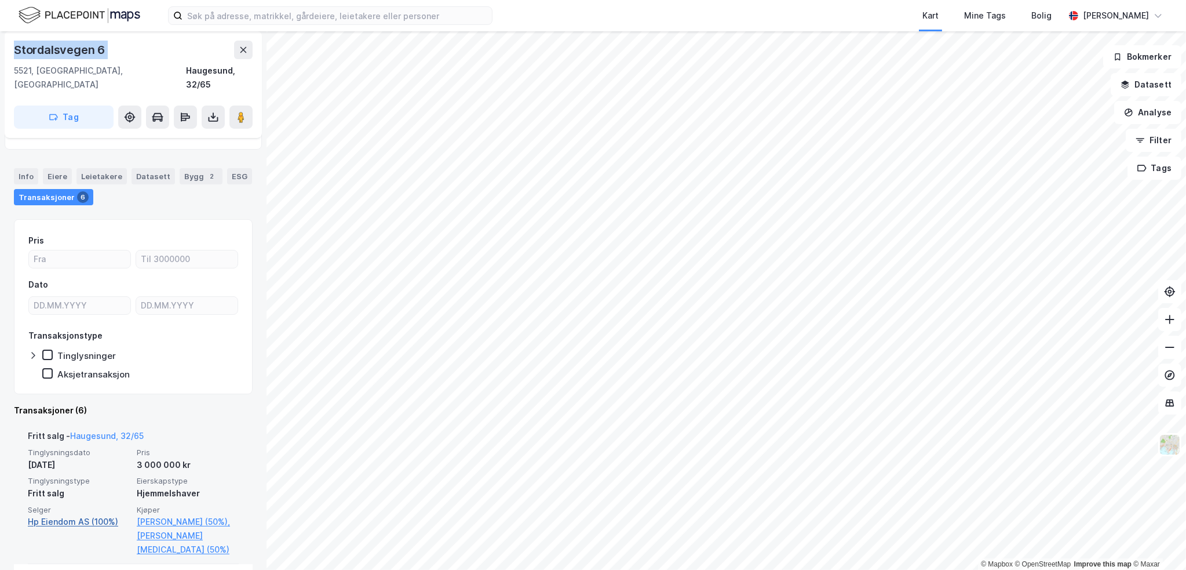
click at [100, 515] on link "Hp Eiendom AS (100%)" at bounding box center [79, 522] width 102 height 14
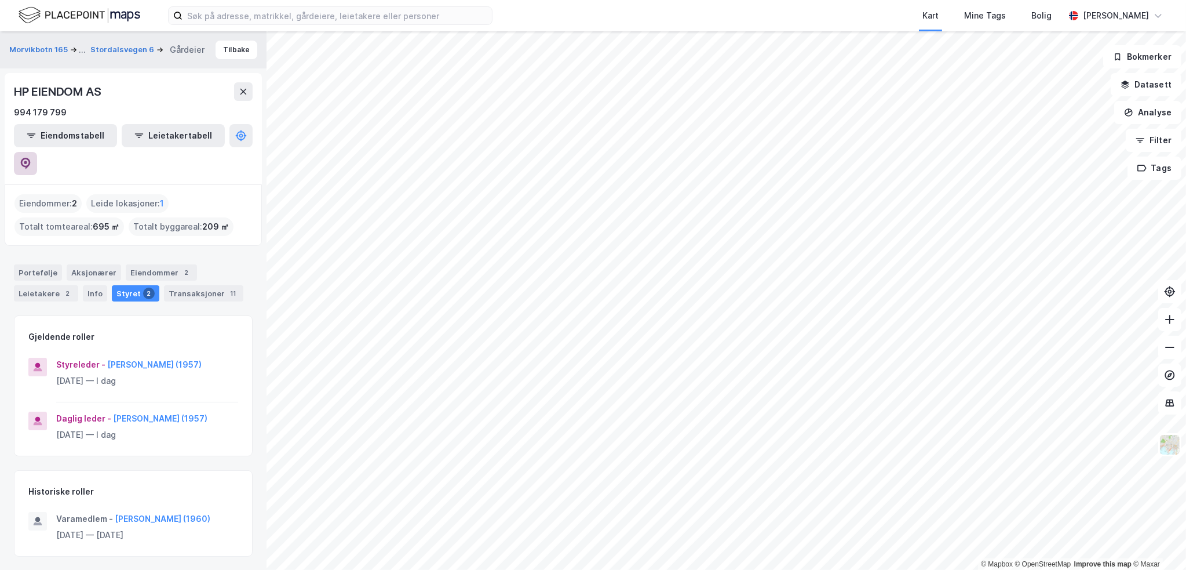
click at [31, 158] on icon at bounding box center [26, 164] width 12 height 12
drag, startPoint x: 90, startPoint y: 143, endPoint x: 93, endPoint y: 134, distance: 9.6
